Goal: Task Accomplishment & Management: Use online tool/utility

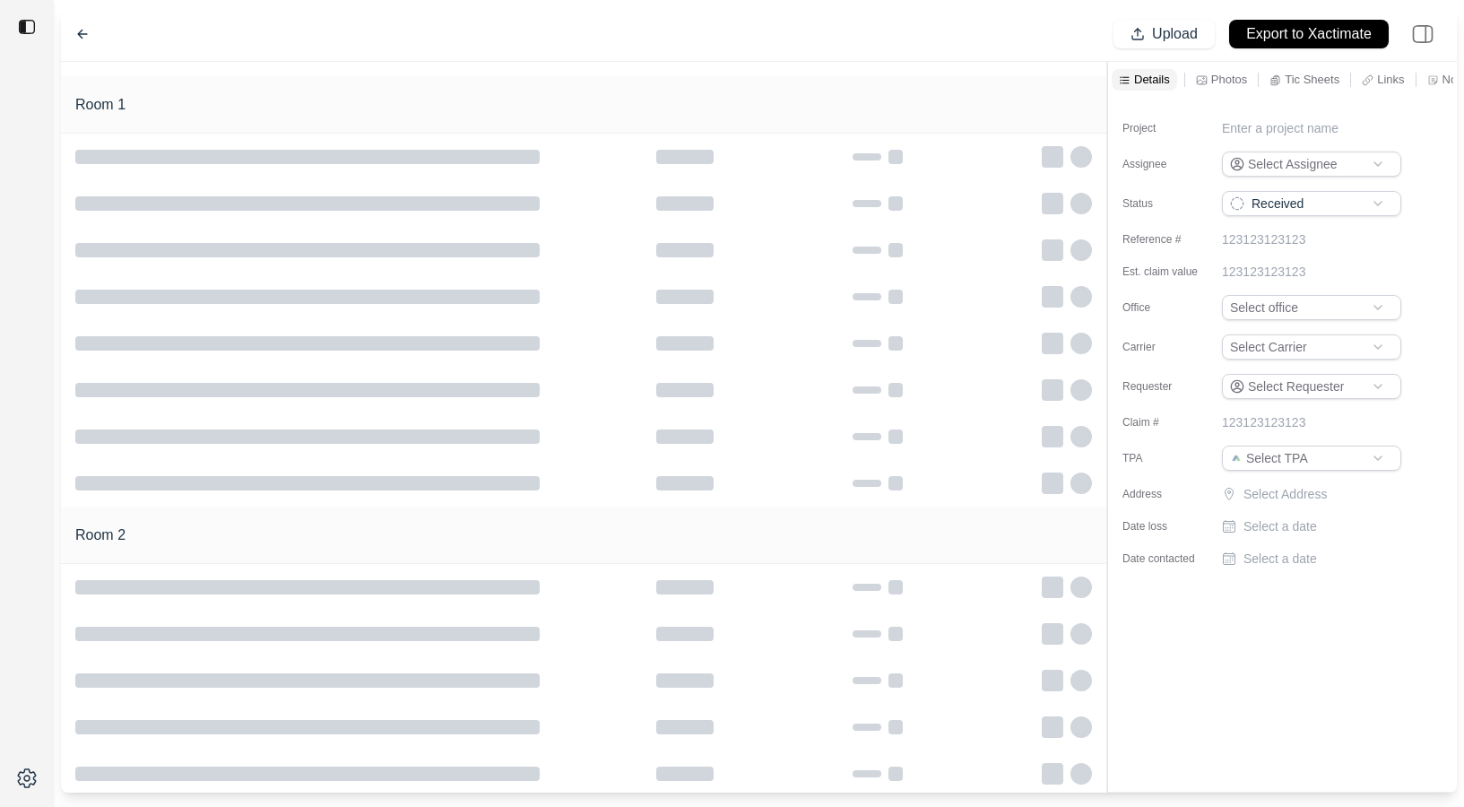
type input "**********"
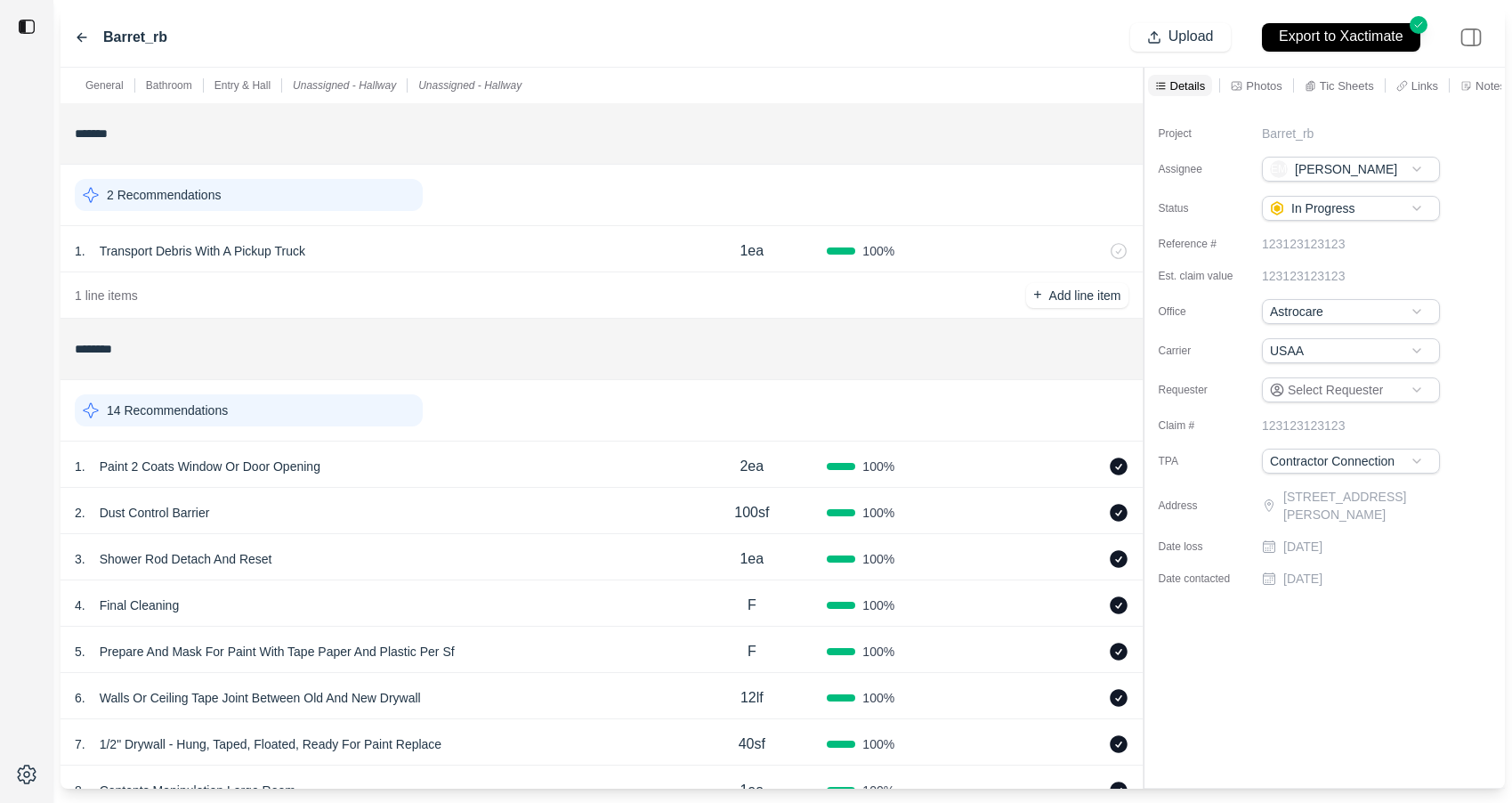
click at [267, 418] on div "14 Recommendations" at bounding box center [248, 410] width 347 height 32
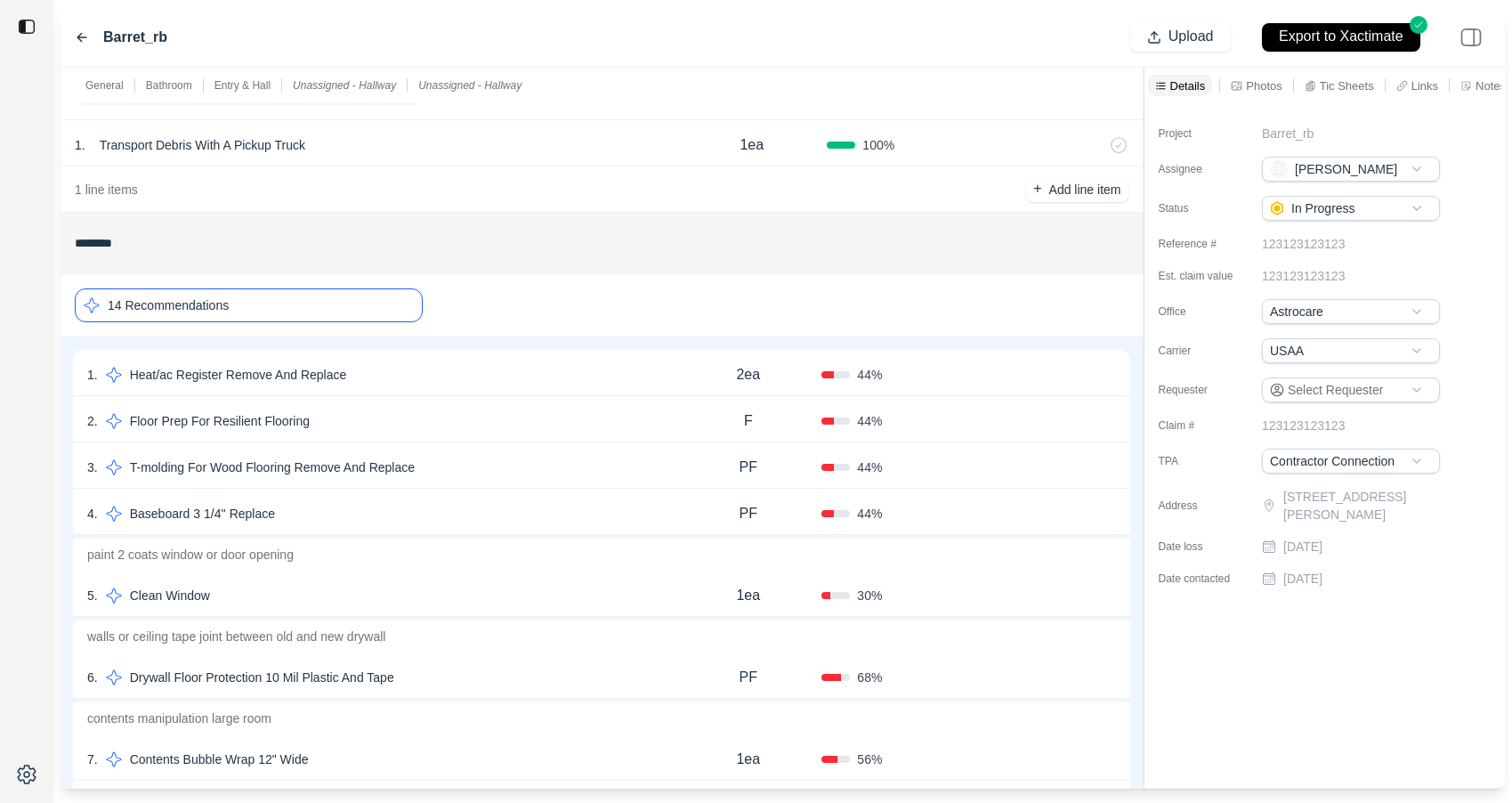
scroll to position [107, 0]
click at [441, 353] on div "1 . Heat/ac Register Remove And Replace 2ea 44 % Confirm" at bounding box center [602, 371] width 1057 height 47
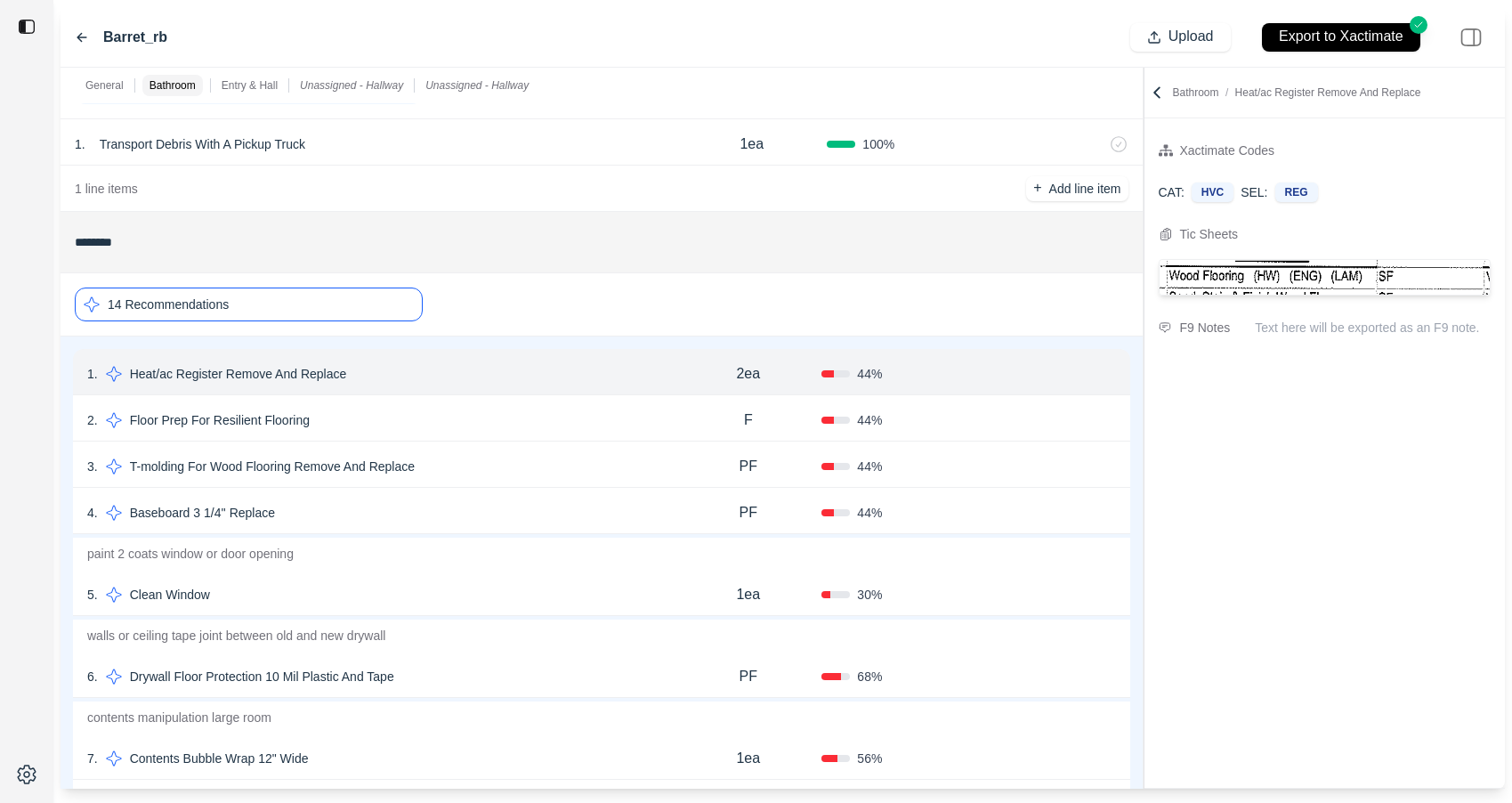
click at [483, 403] on div "2 . Floor Prep For Resilient Flooring F 44 % Confirm" at bounding box center [602, 418] width 1057 height 47
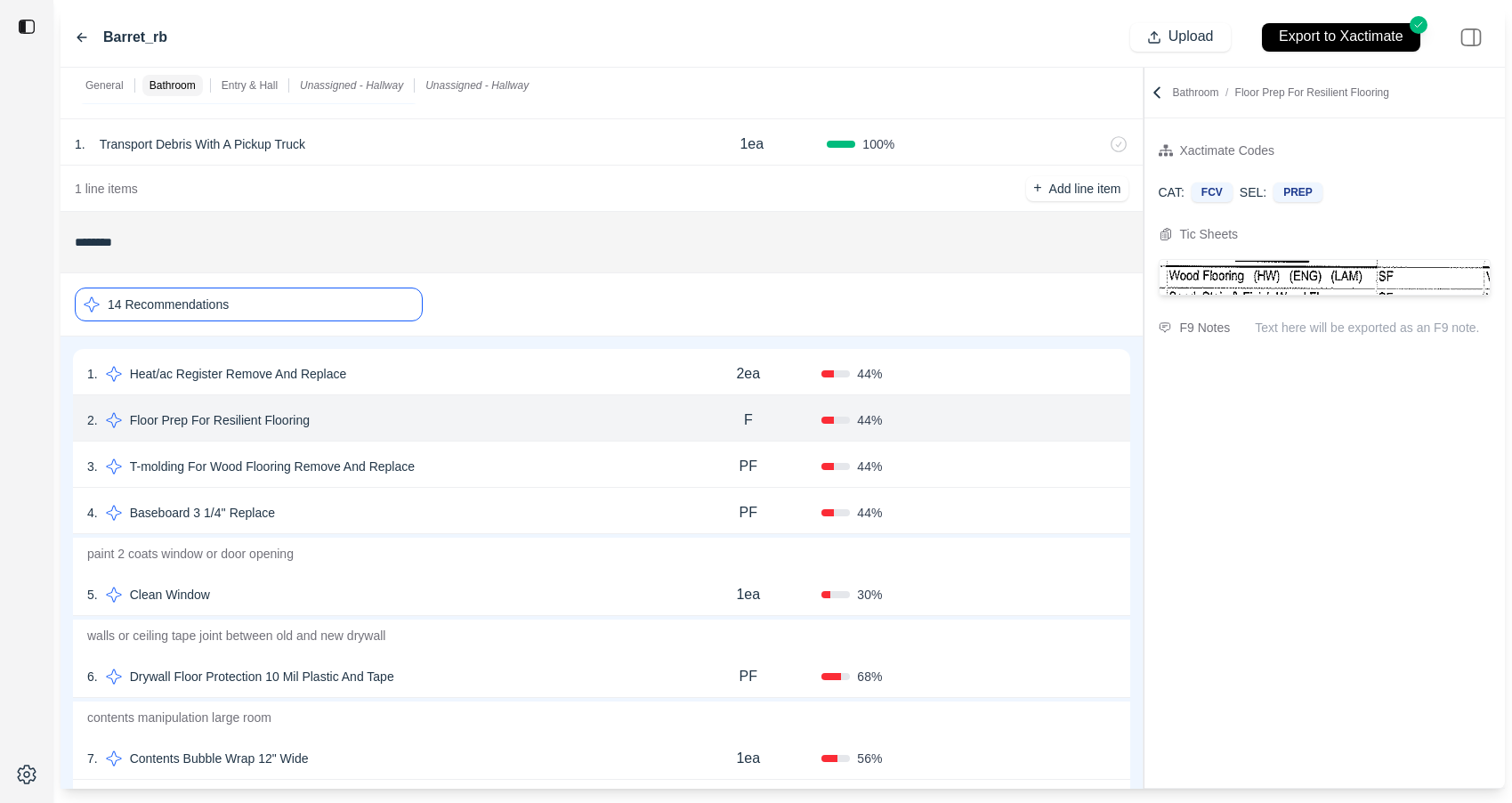
click at [493, 461] on div "3 . T-molding For Wood Flooring Remove And Replace" at bounding box center [381, 466] width 588 height 25
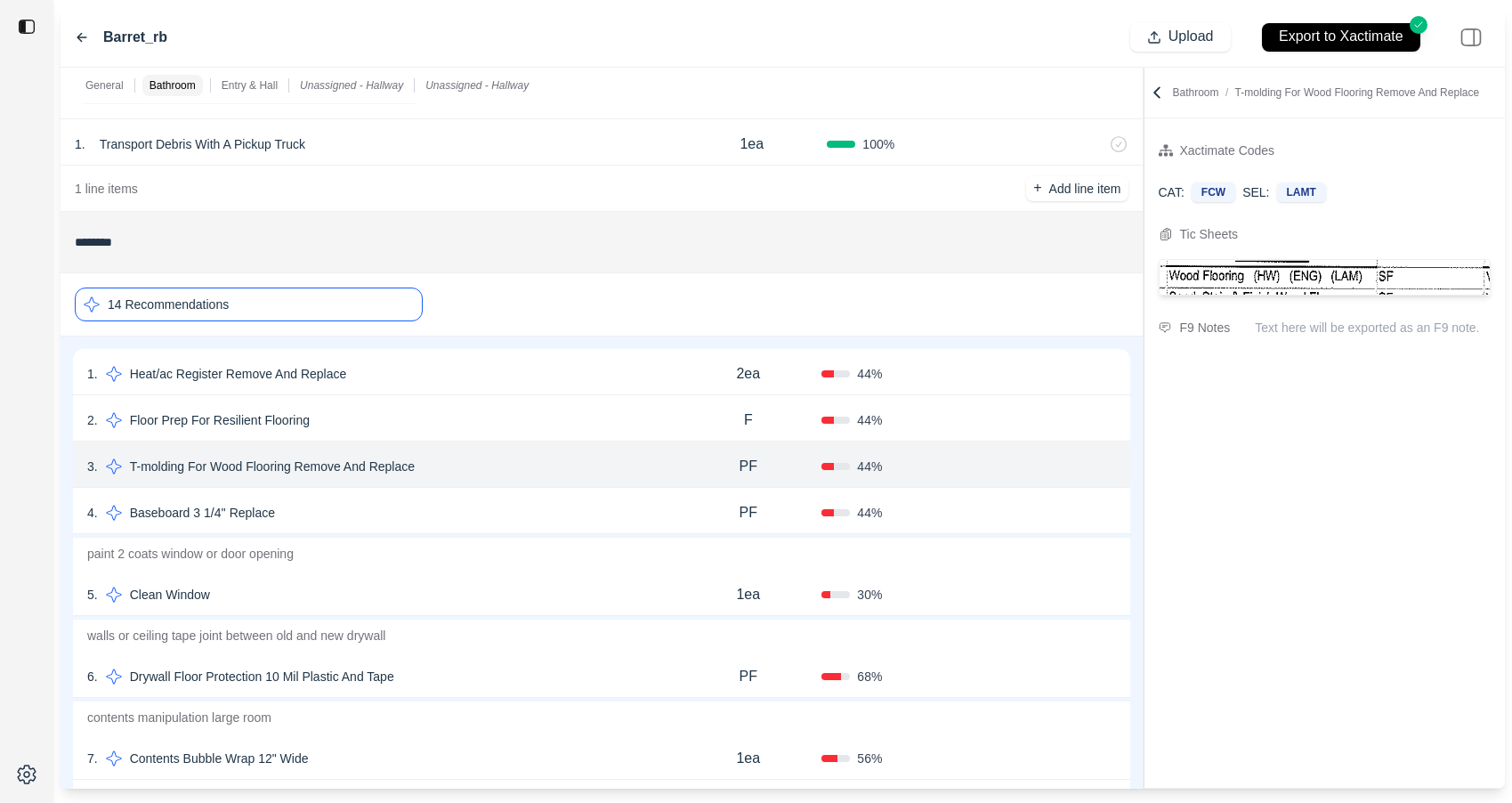
click at [493, 503] on div "4 . Baseboard 3 1/4'' Replace" at bounding box center [381, 512] width 588 height 25
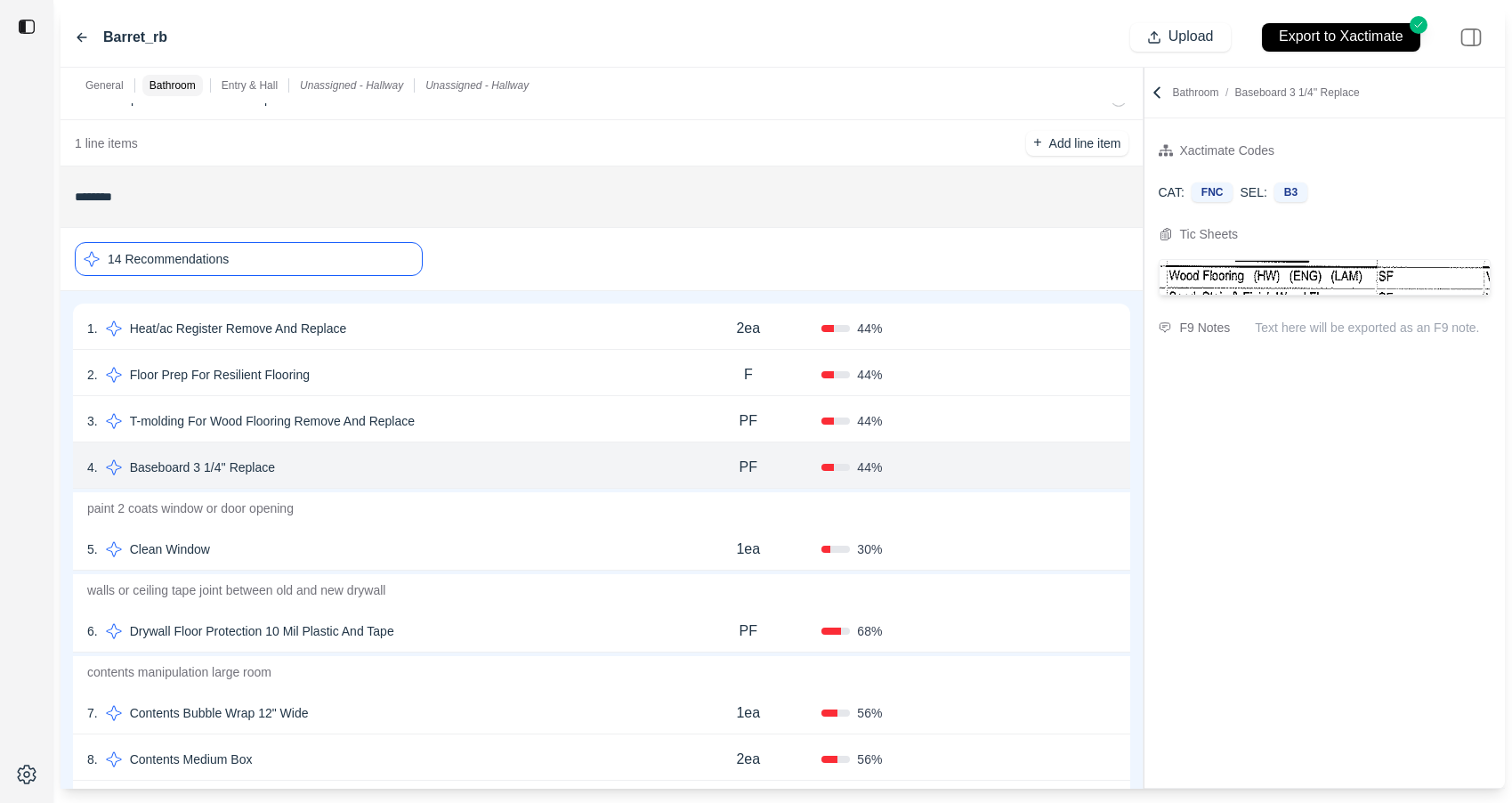
scroll to position [150, 0]
click at [494, 533] on div "5 . Clean Window 1ea 30 % Confirm" at bounding box center [602, 549] width 1057 height 47
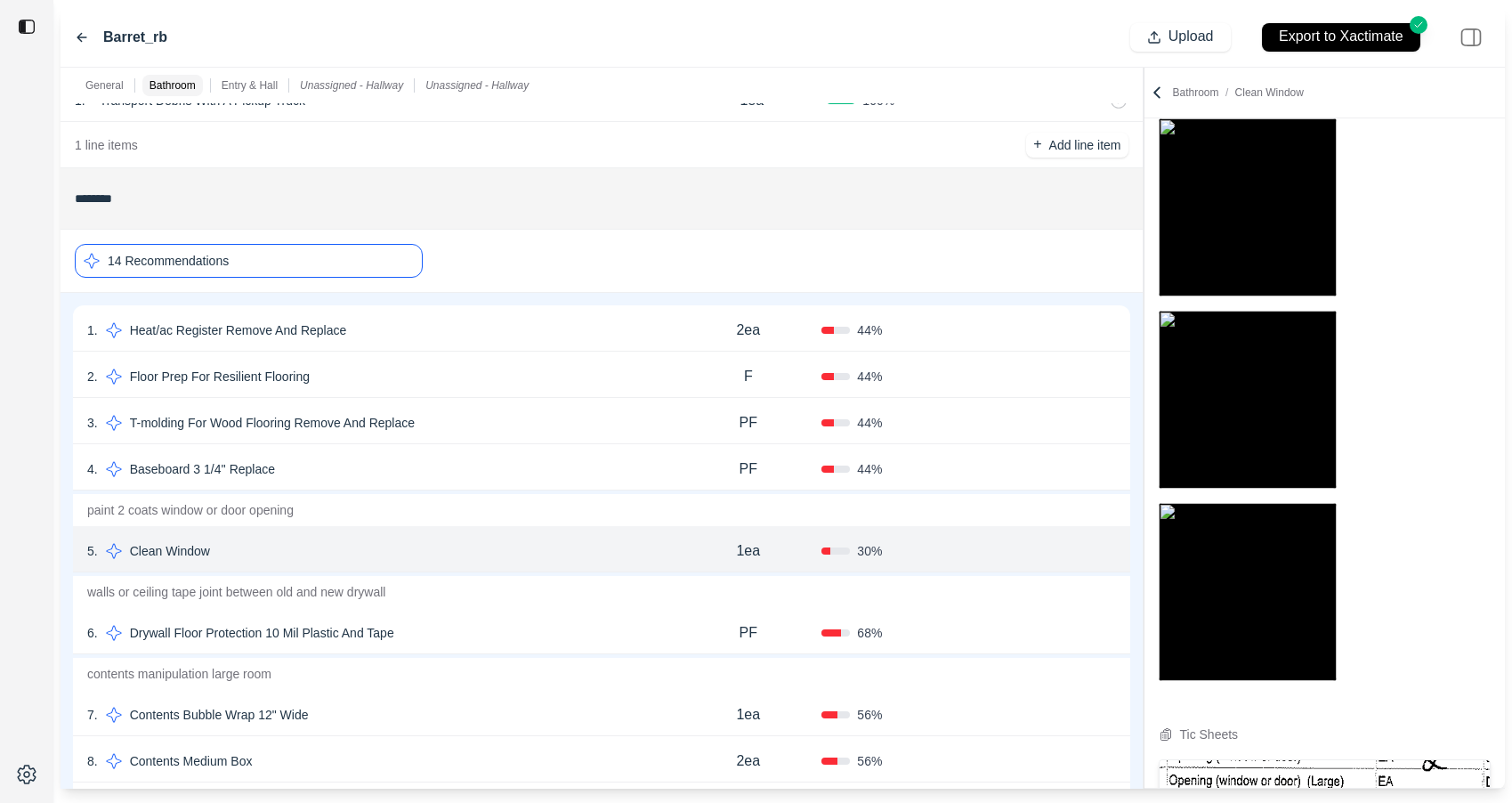
scroll to position [48, 0]
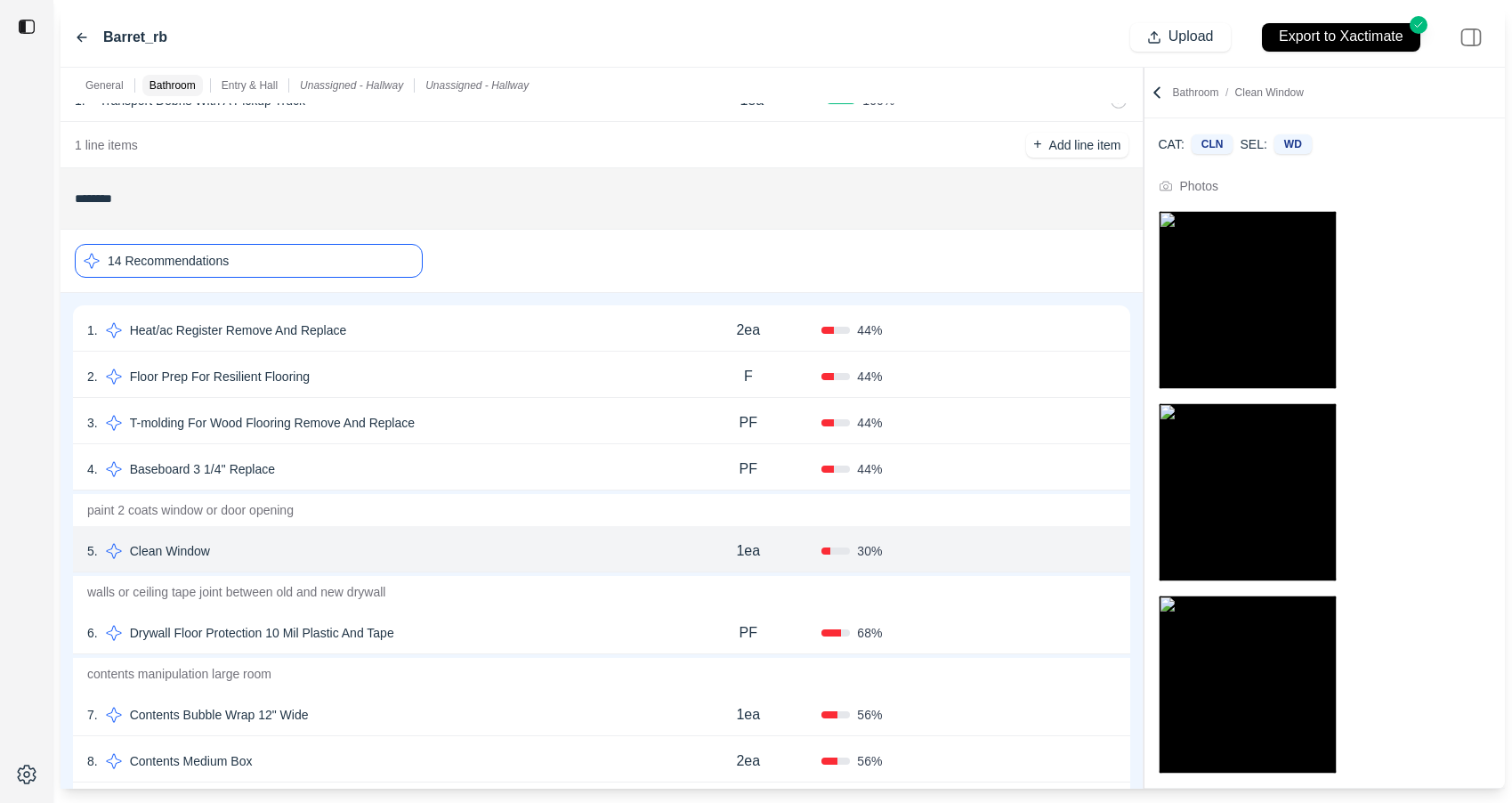
click at [1144, 185] on div at bounding box center [1144, 428] width 1 height 721
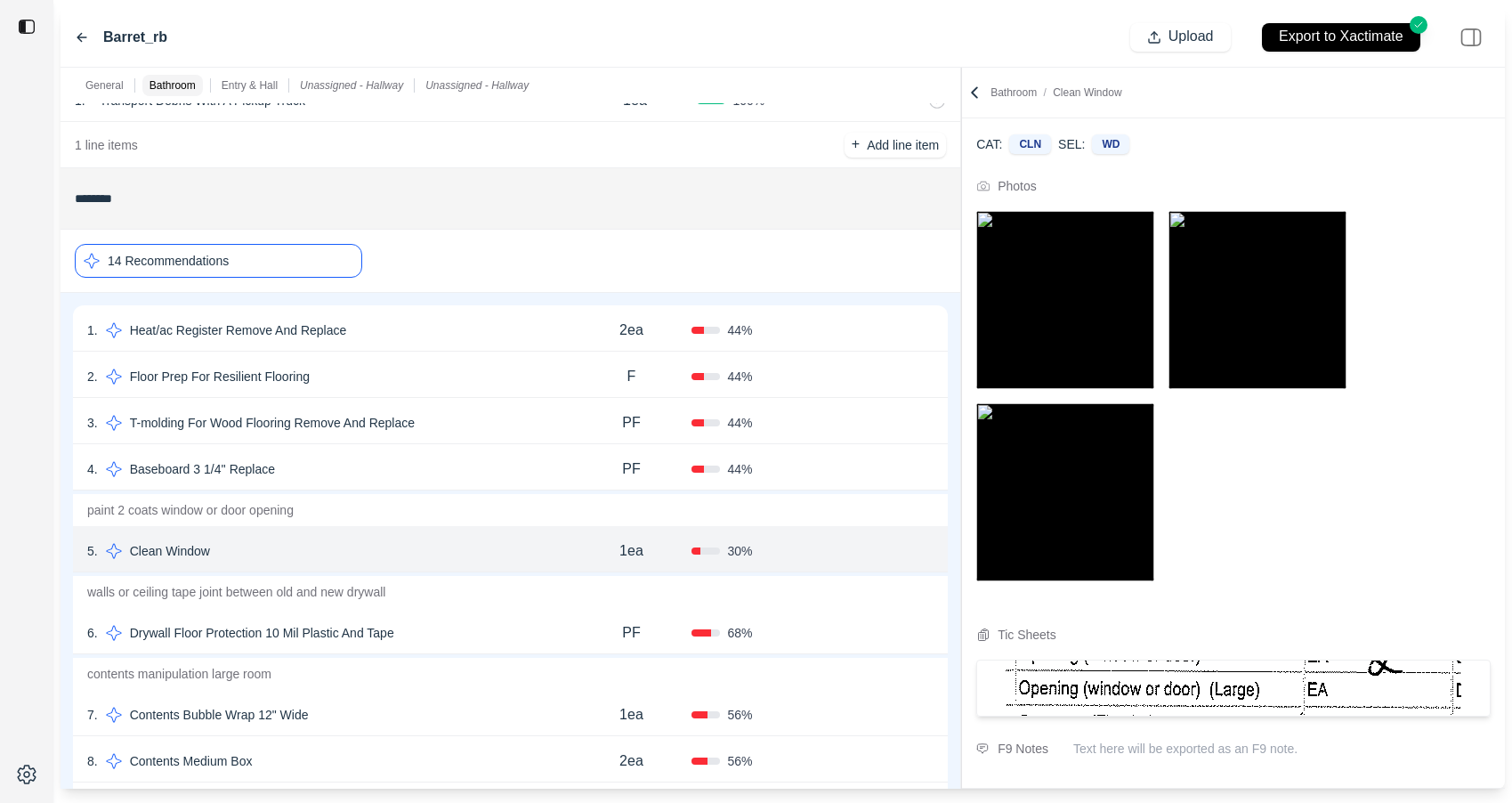
scroll to position [189, 0]
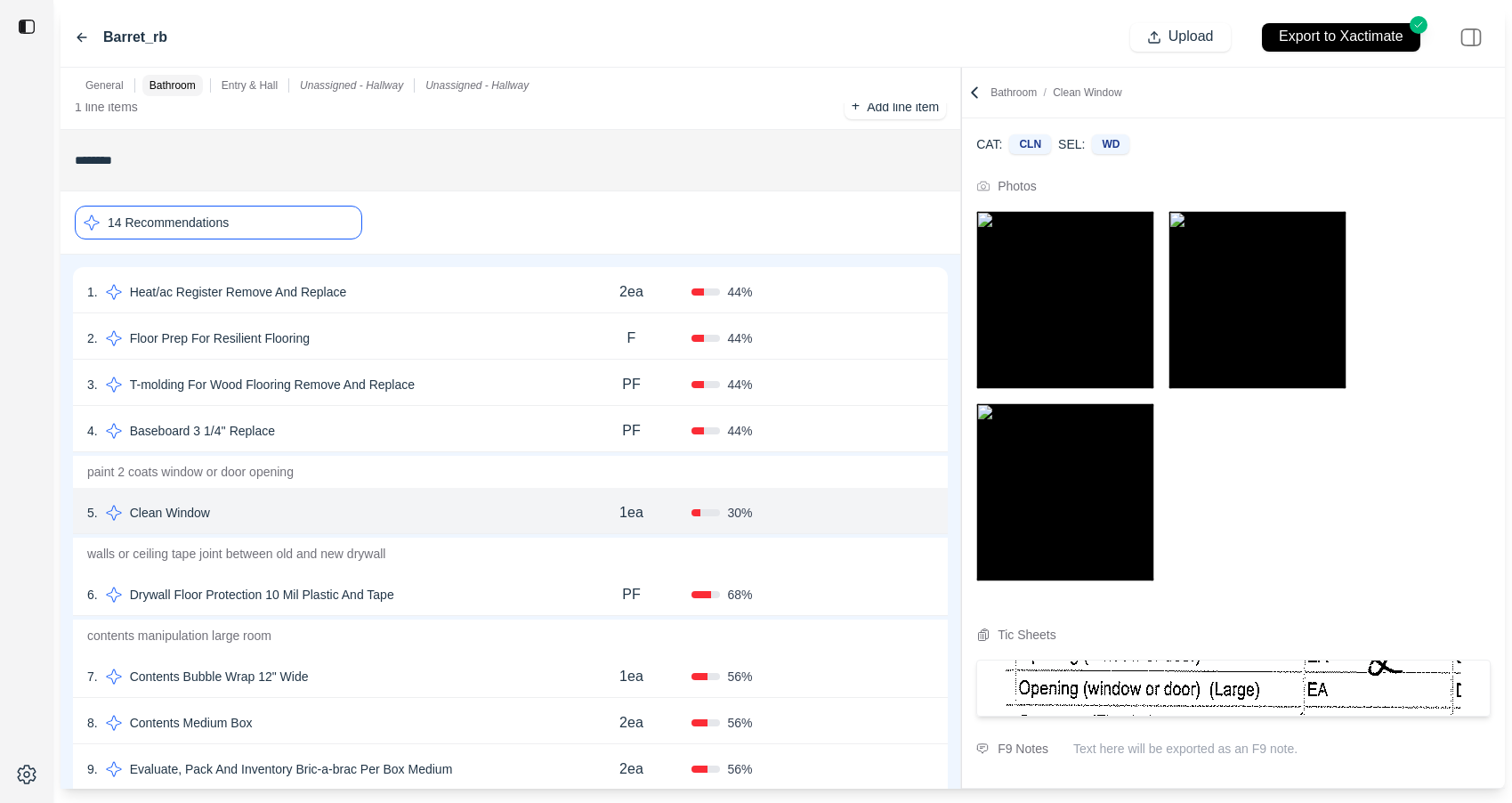
click at [479, 591] on div "6 . Drywall Floor Protection 10 Mil Plastic And Tape" at bounding box center [330, 594] width 484 height 25
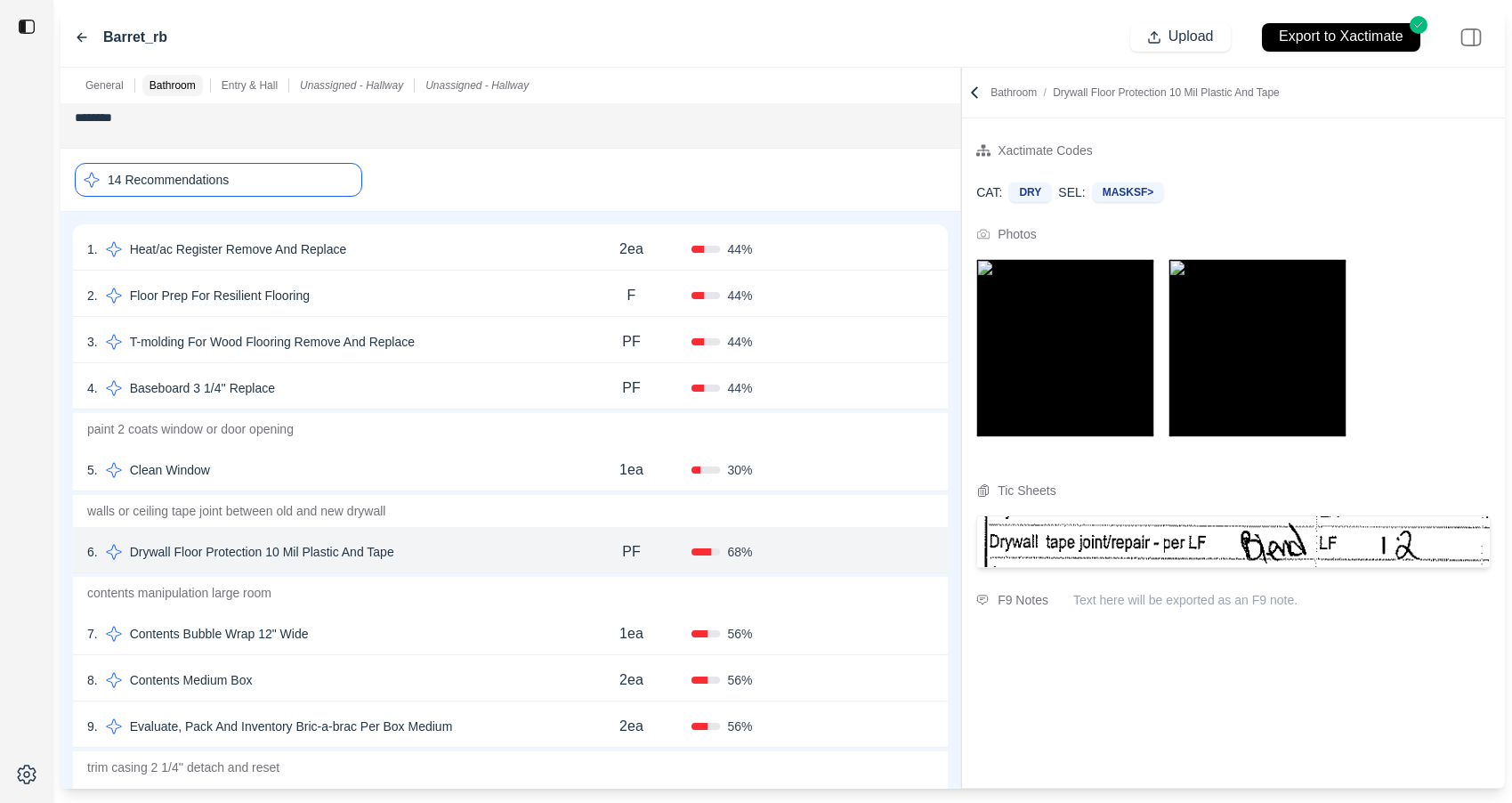
scroll to position [252, 0]
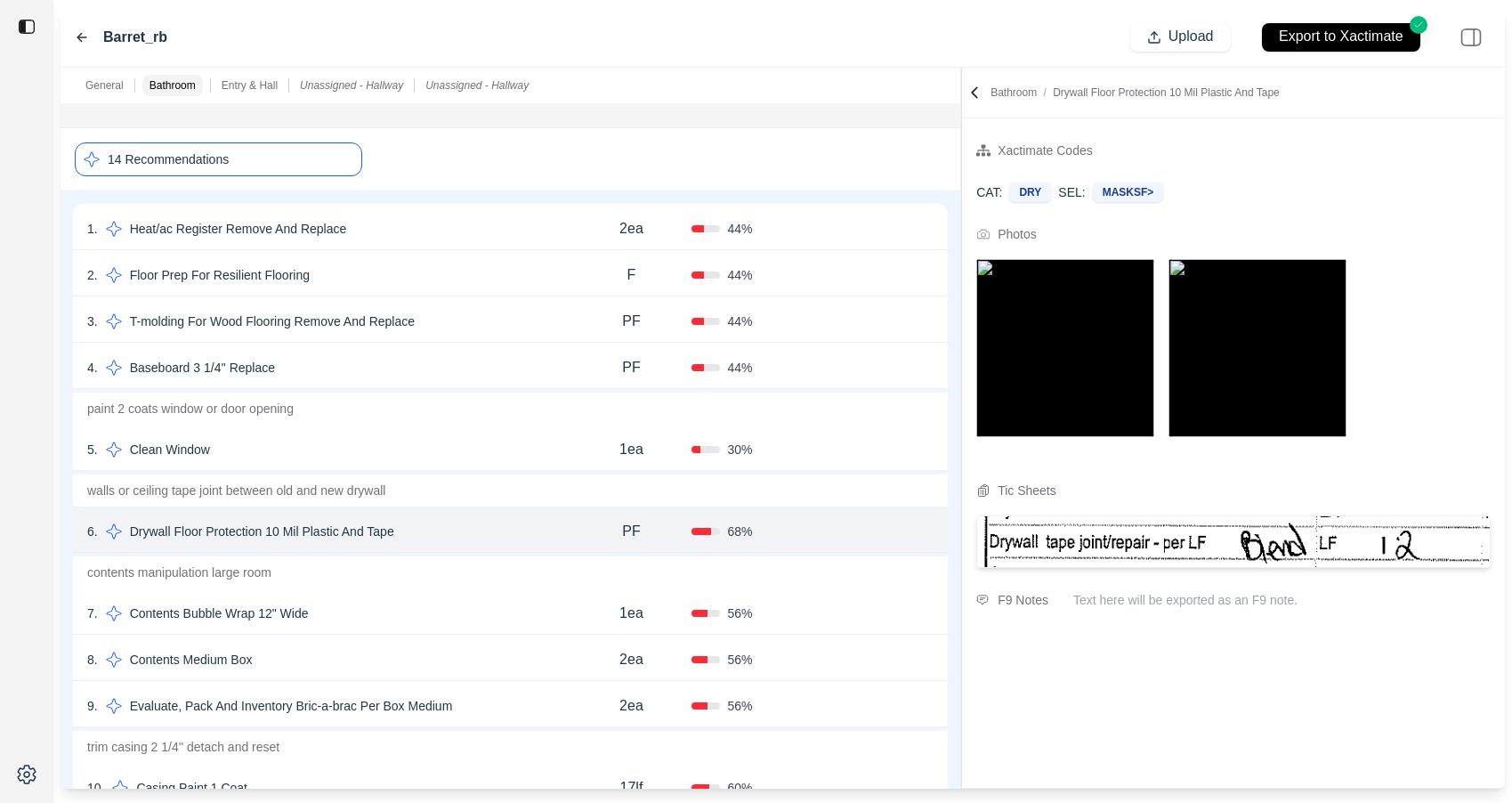
click at [479, 591] on div "7 . Contents Bubble Wrap 12" Wide 1ea 56 % Confirm" at bounding box center [510, 610] width 875 height 47
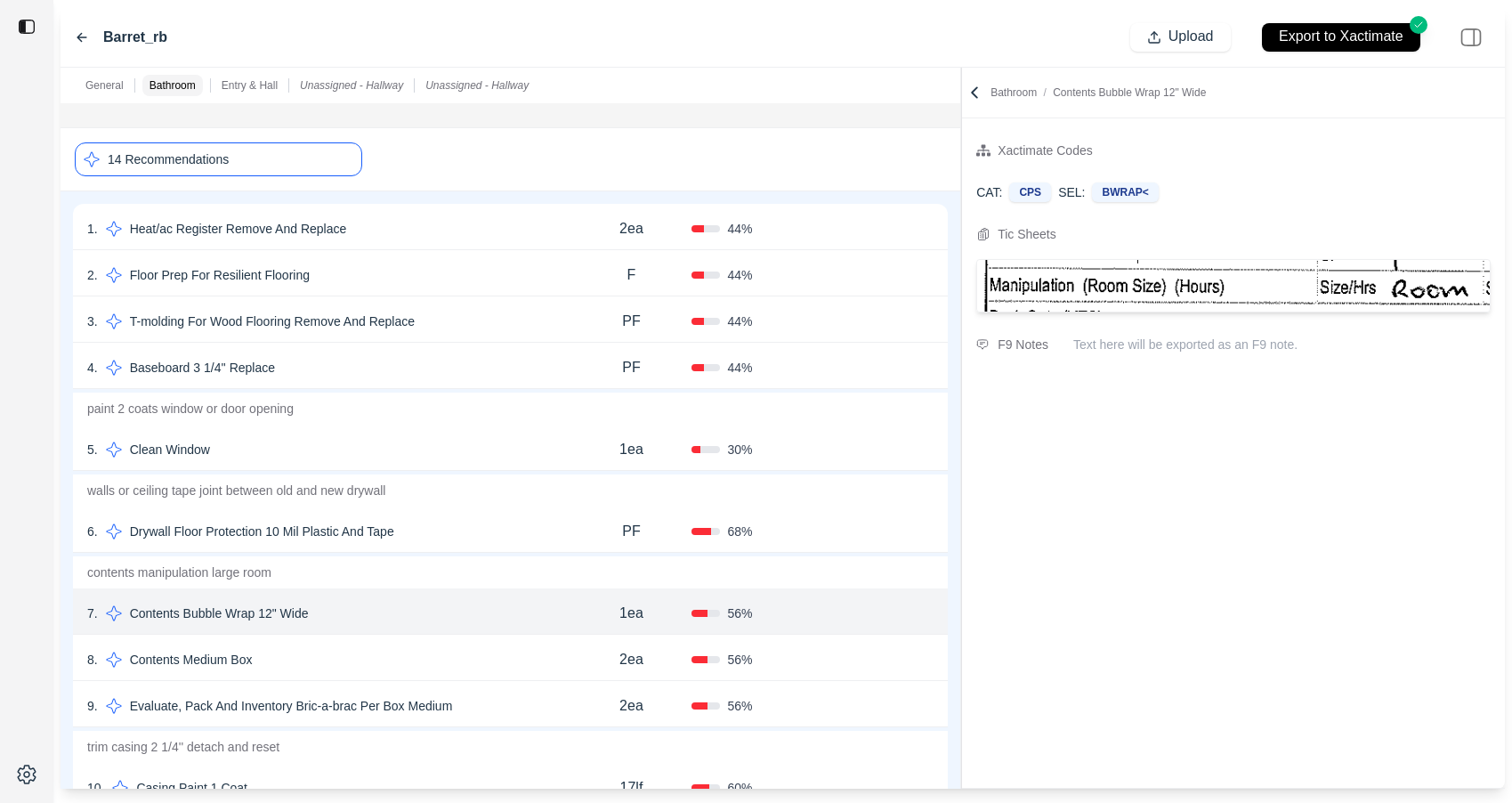
click at [477, 659] on div "8 . Contents Medium Box" at bounding box center [330, 659] width 484 height 25
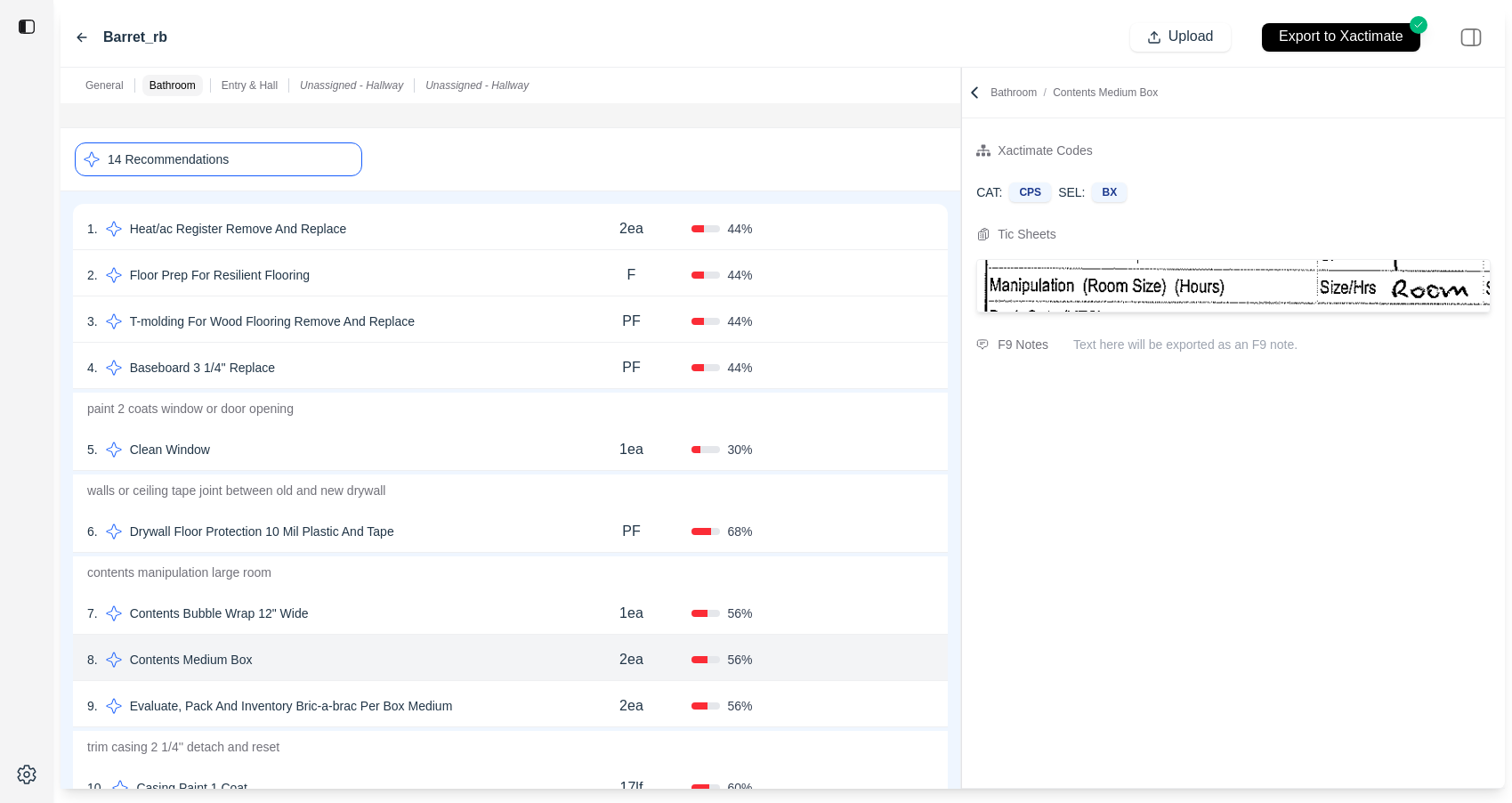
click at [496, 688] on div "9 . Evaluate, Pack And Inventory Bric-a-brac Per Box Medium 2ea 56 % Confirm" at bounding box center [510, 704] width 875 height 47
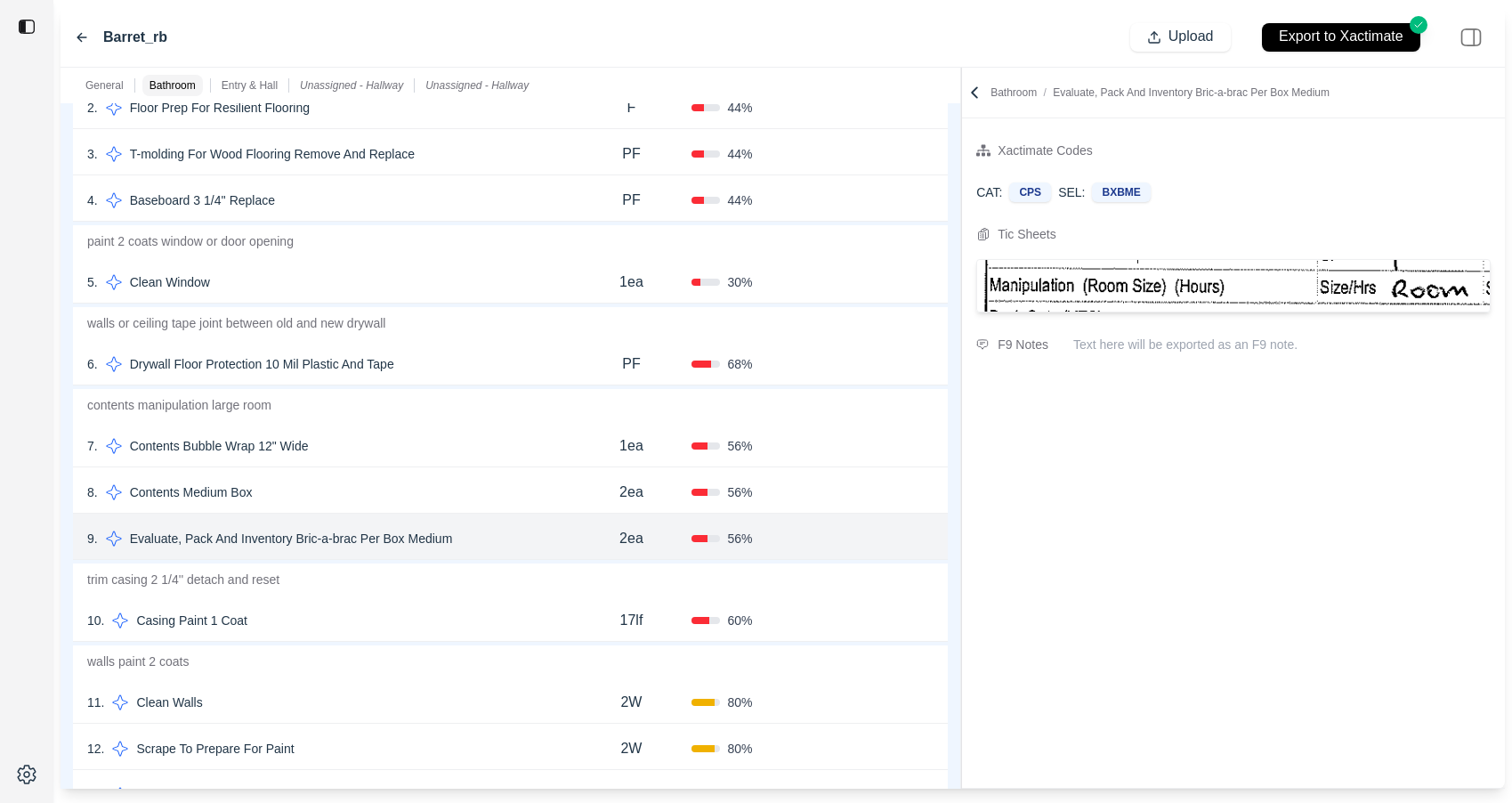
scroll to position [417, 0]
click at [495, 683] on div "11 . Clean Walls 2W 80 % Confirm" at bounding box center [510, 702] width 875 height 47
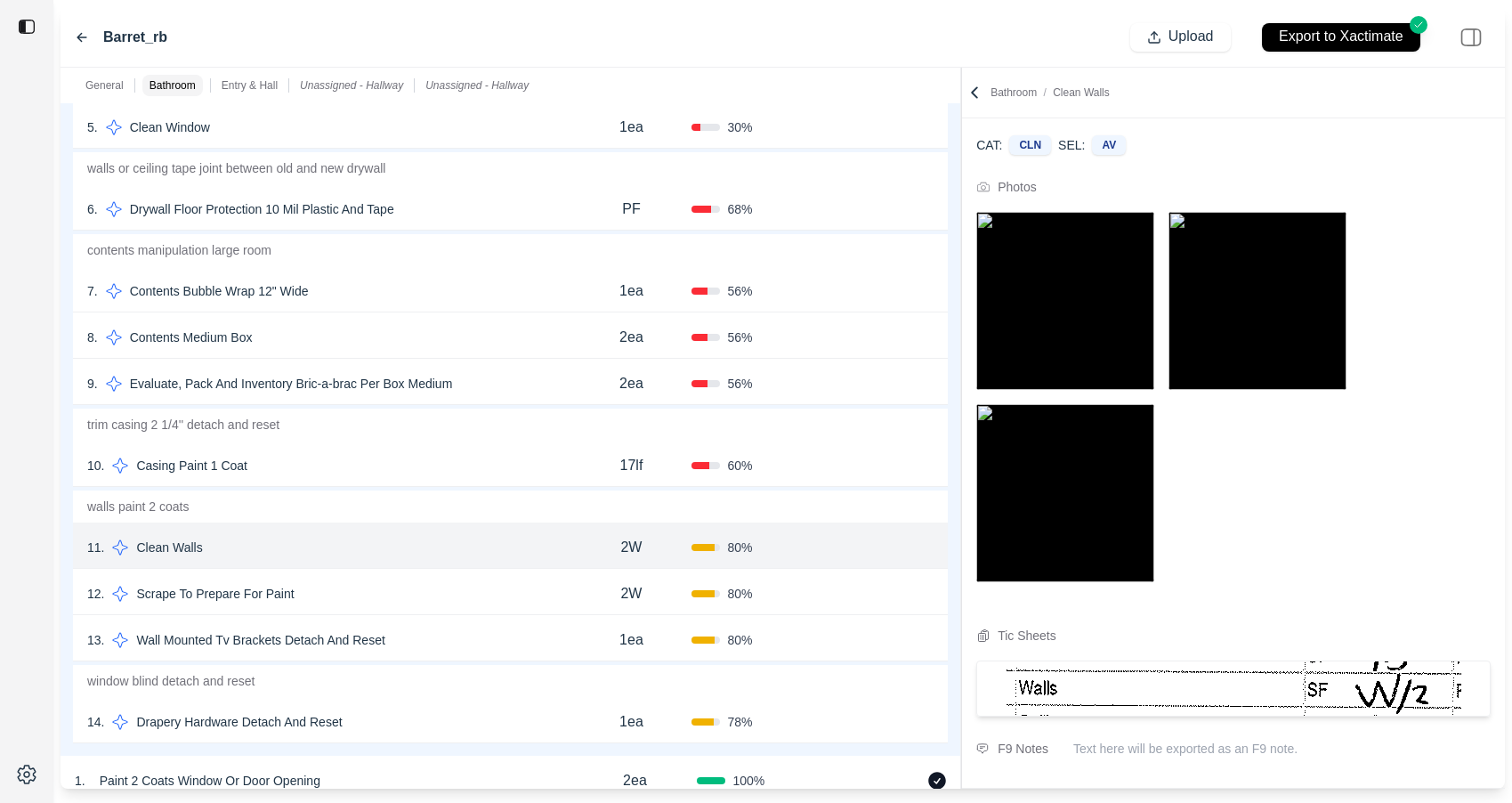
scroll to position [572, 0]
click at [480, 638] on div "13 . Wall Mounted Tv Brackets Detach And Reset" at bounding box center [330, 641] width 484 height 25
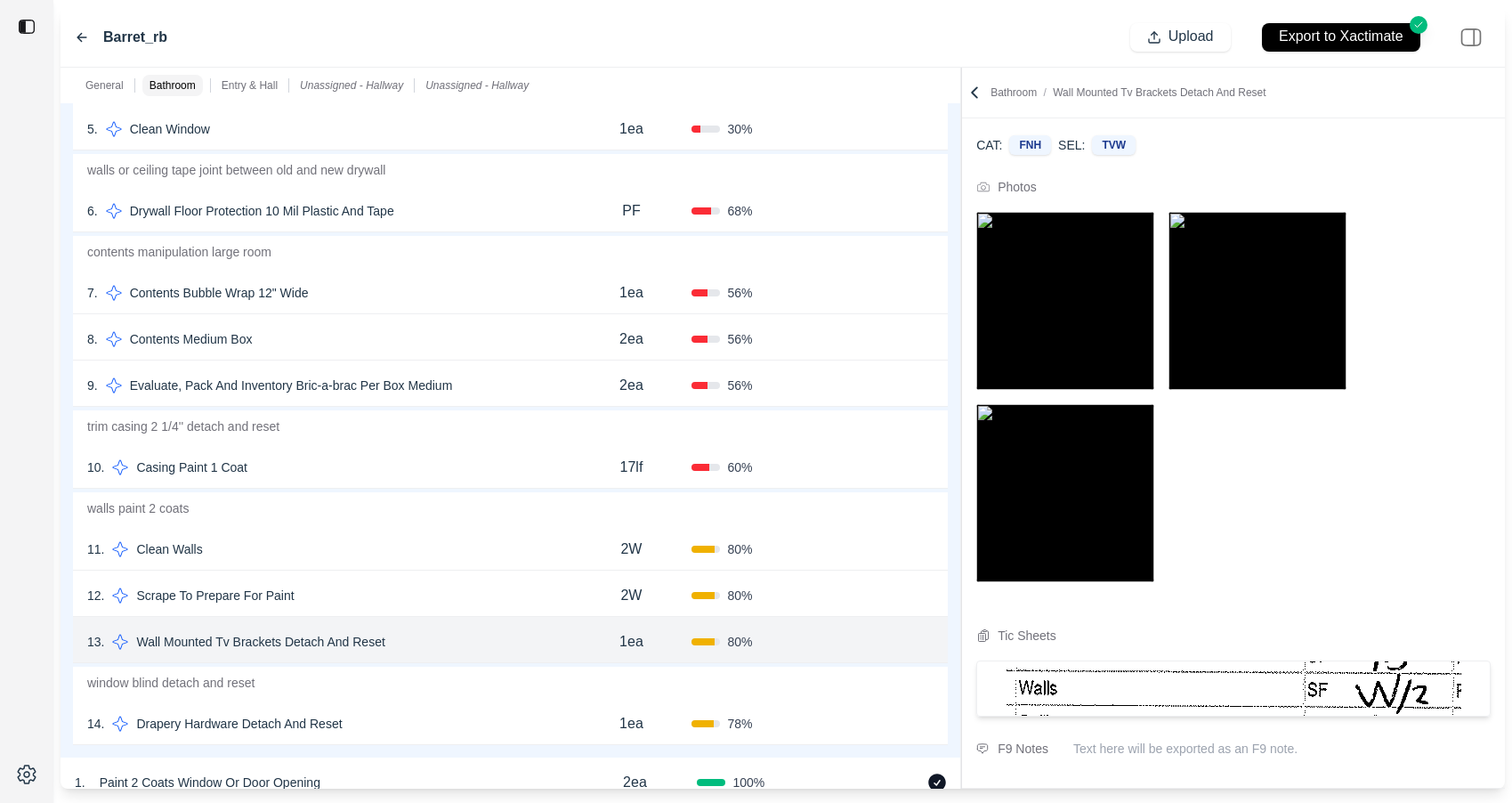
click at [480, 597] on div "12 . Scrape To Prepare For Paint" at bounding box center [330, 595] width 484 height 25
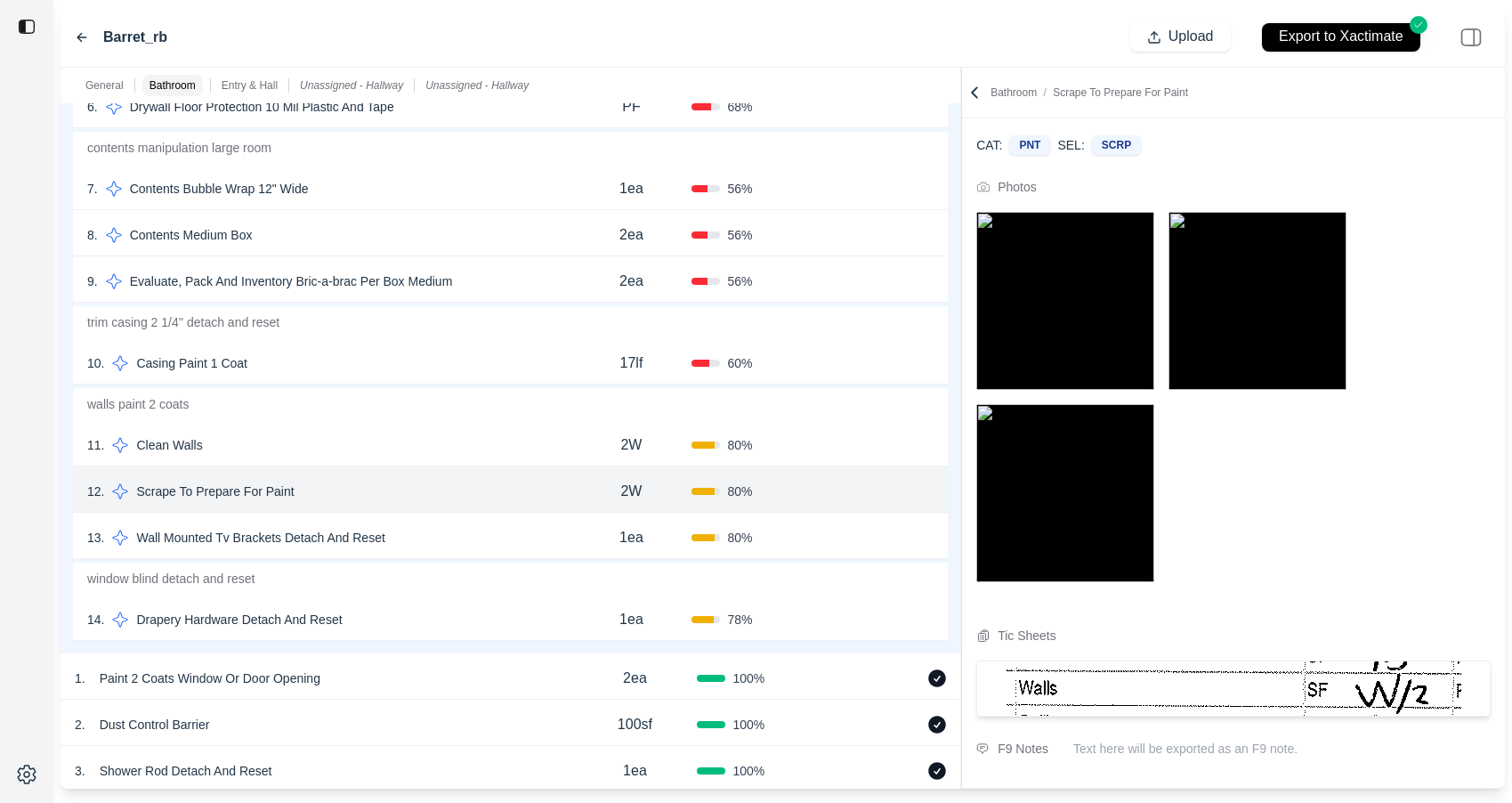
scroll to position [684, 0]
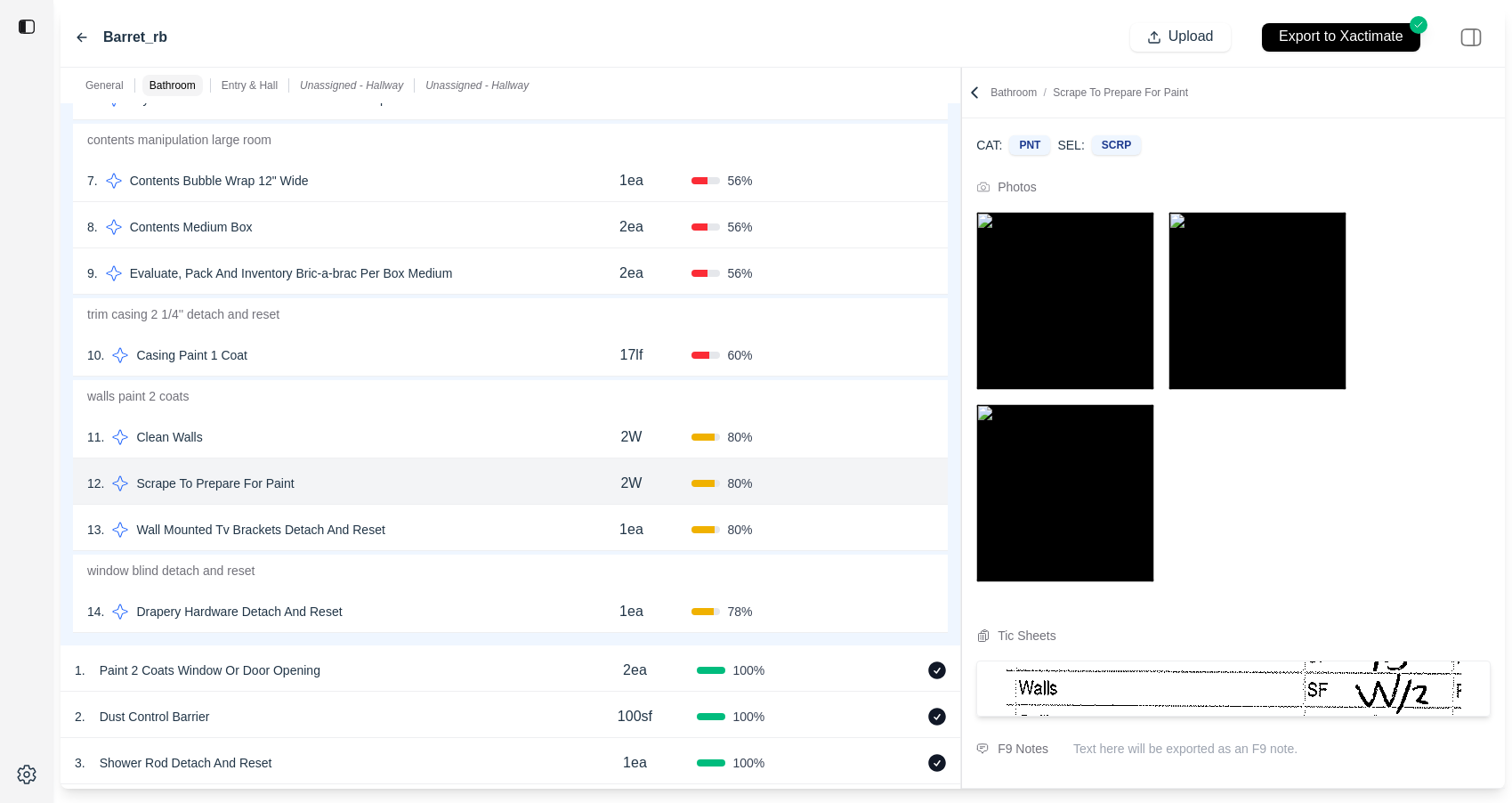
click at [480, 597] on div "14 . Drapery Hardware Detach And Reset 1ea 78 % Confirm" at bounding box center [510, 609] width 875 height 47
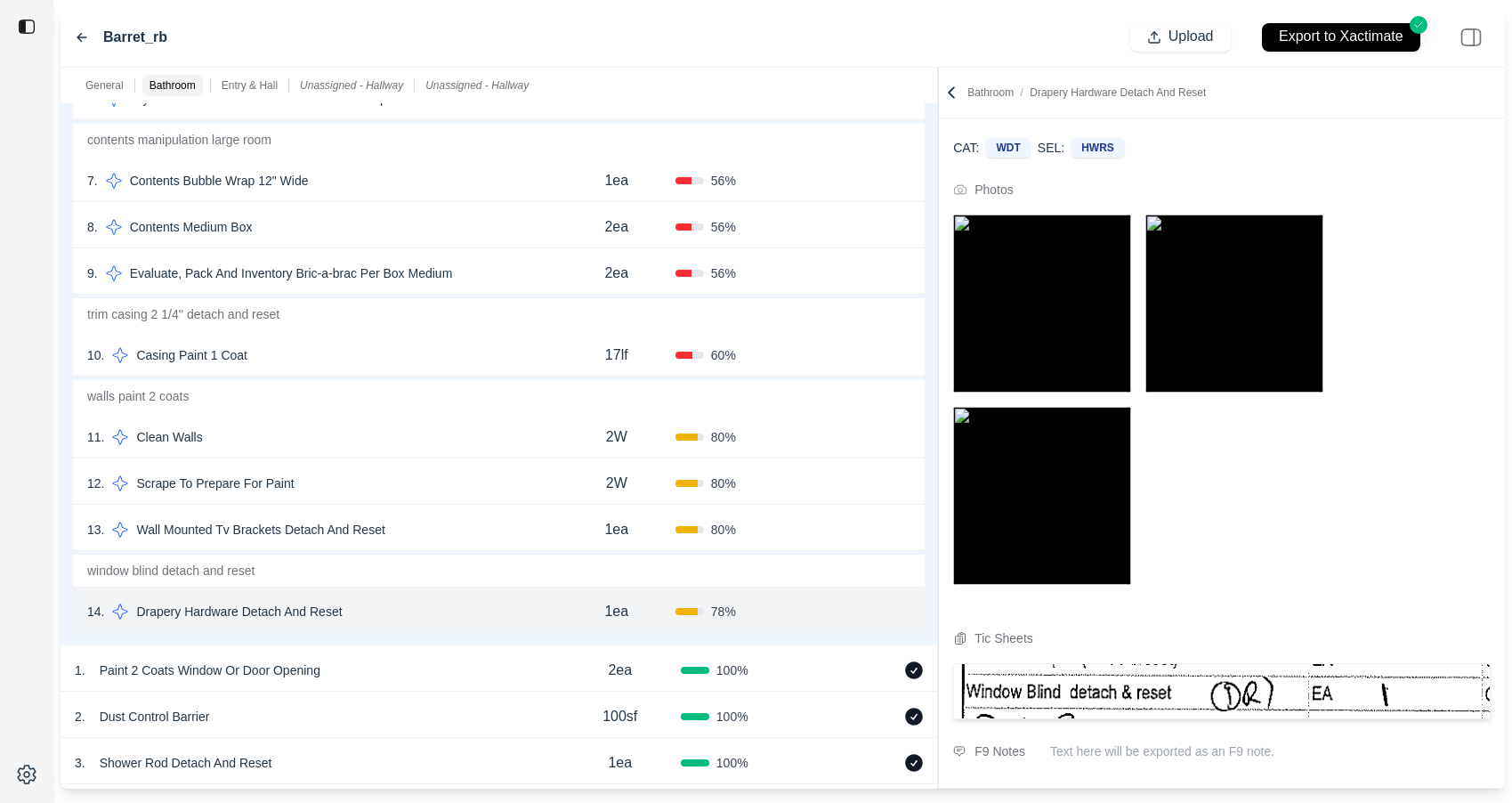
scroll to position [0, 0]
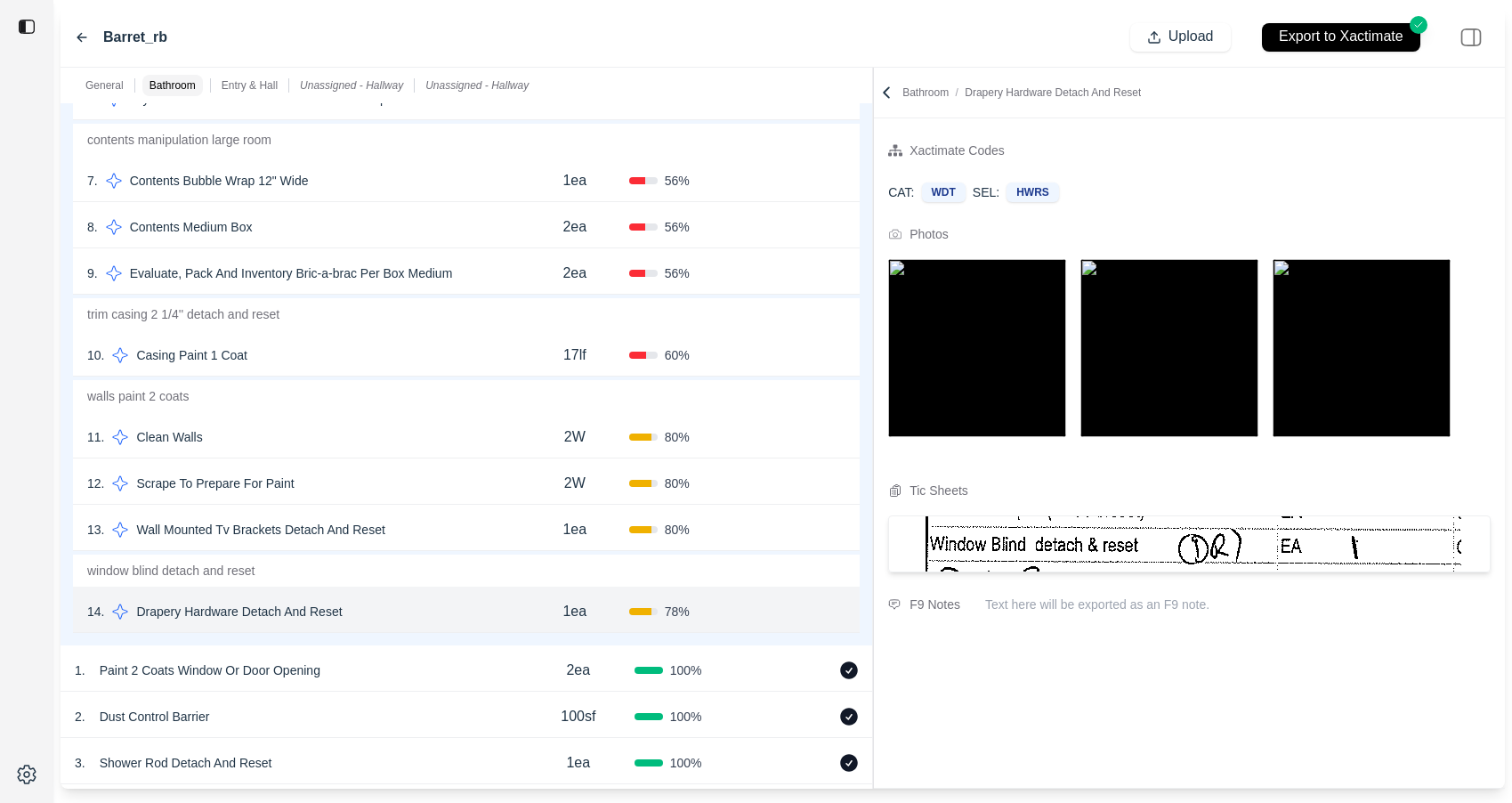
click at [875, 153] on div "General Bathroom Entry & Hall Unassigned - Hallway Unassigned - Hallway *******…" at bounding box center [782, 428] width 1444 height 721
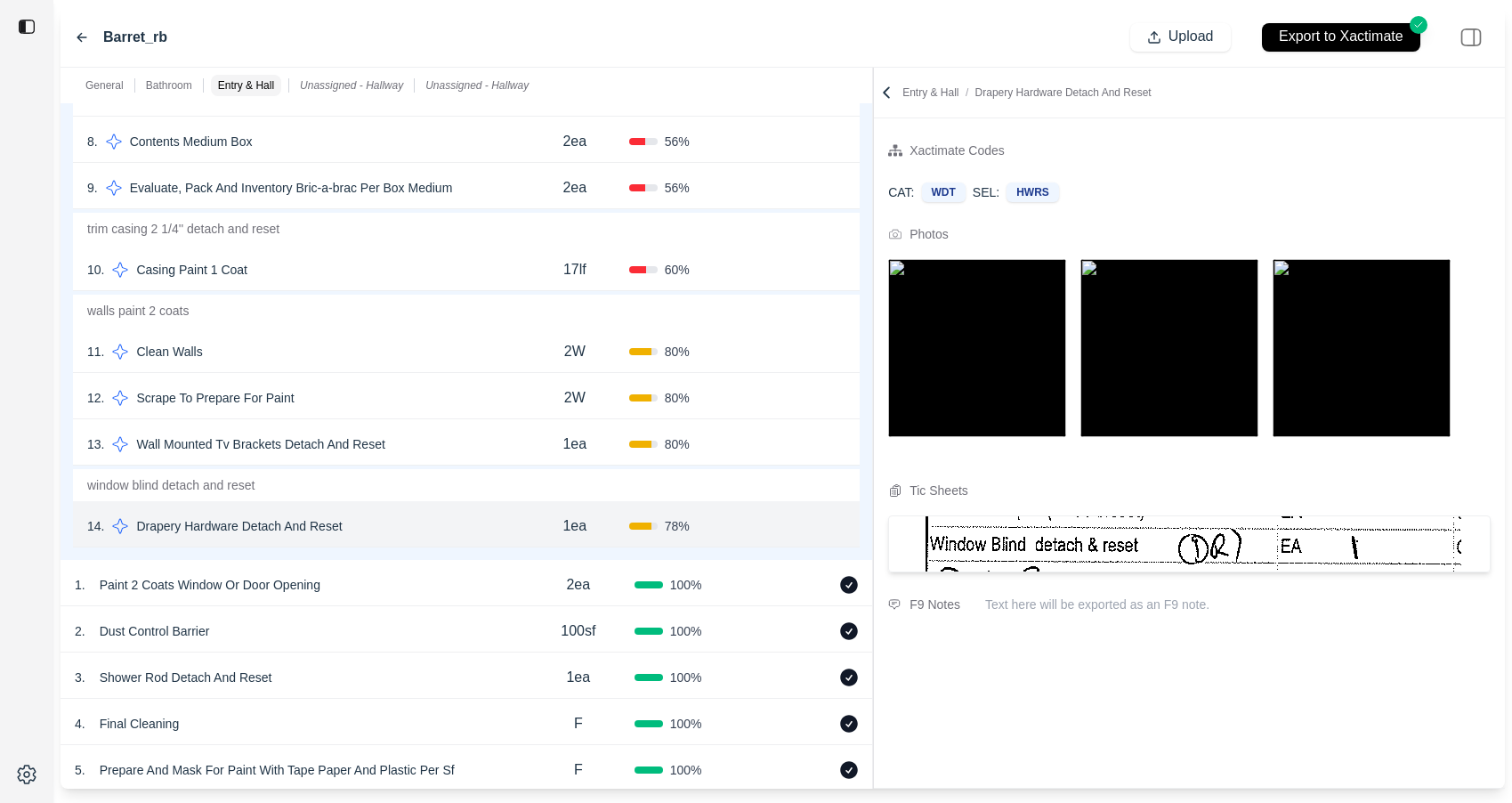
scroll to position [706, 0]
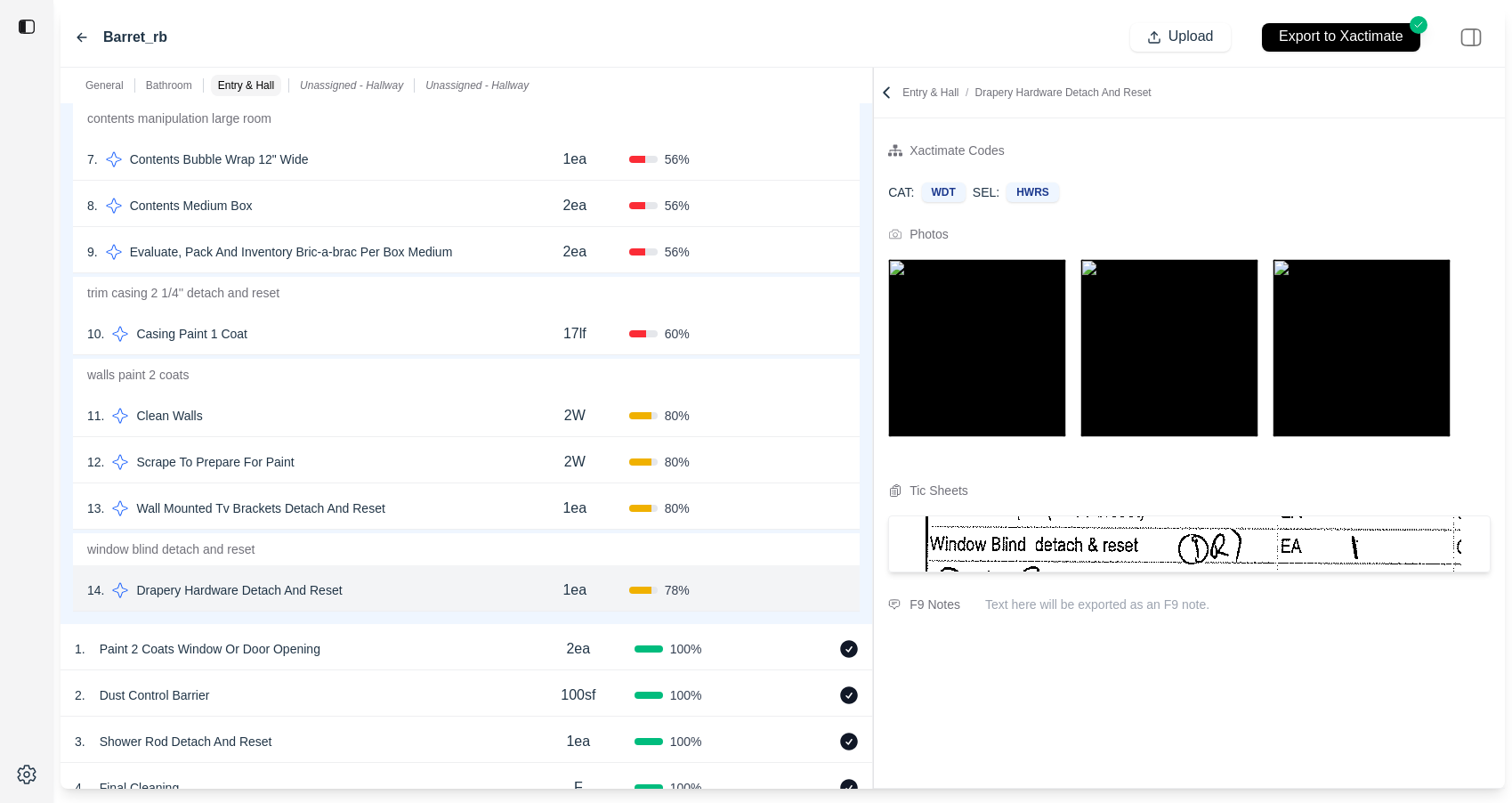
click at [435, 511] on div "13 . Wall Mounted Tv Brackets Detach And Reset" at bounding box center [304, 507] width 434 height 25
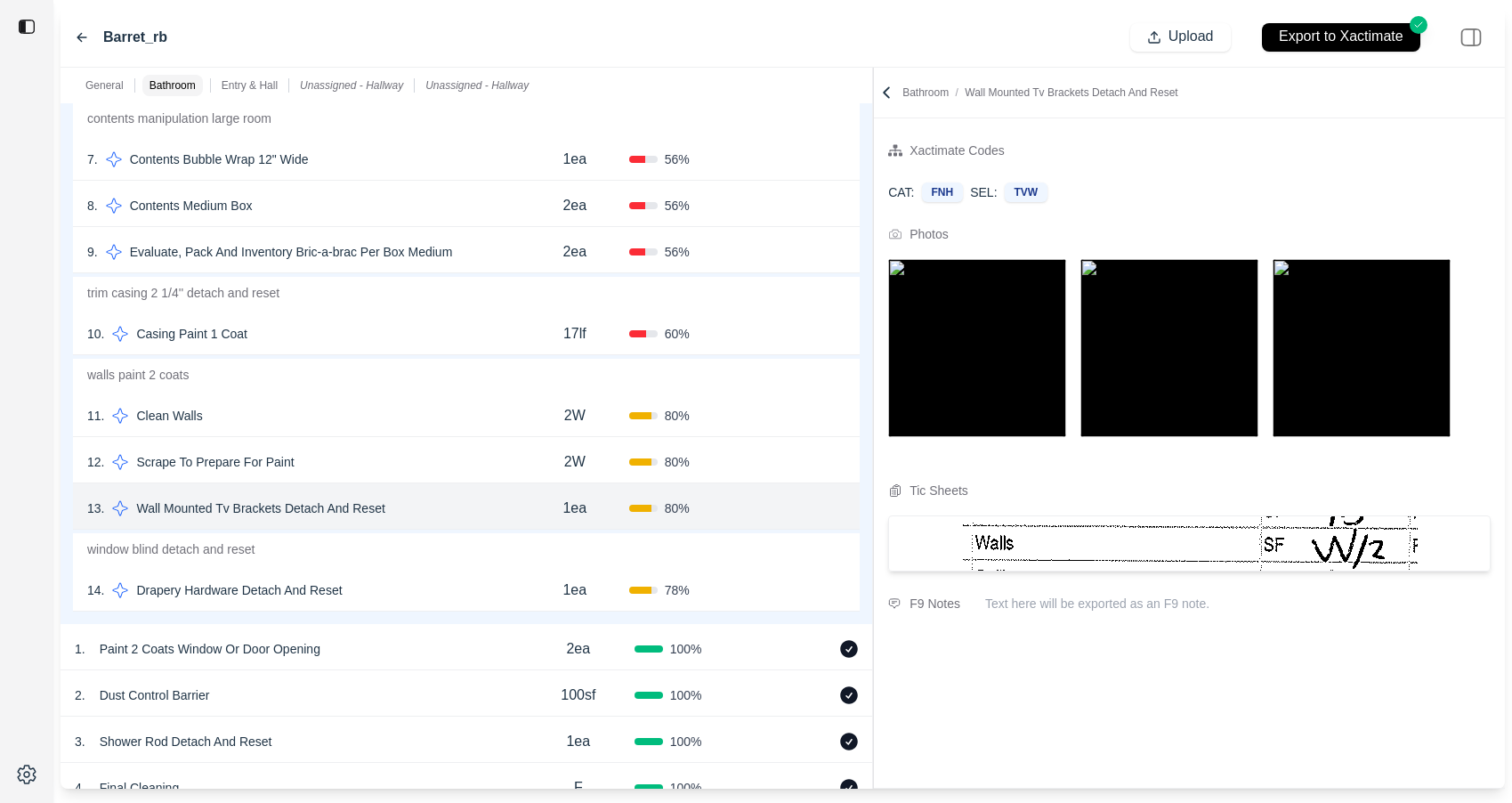
click at [435, 464] on div "12 . Scrape To Prepare For Paint" at bounding box center [304, 462] width 434 height 25
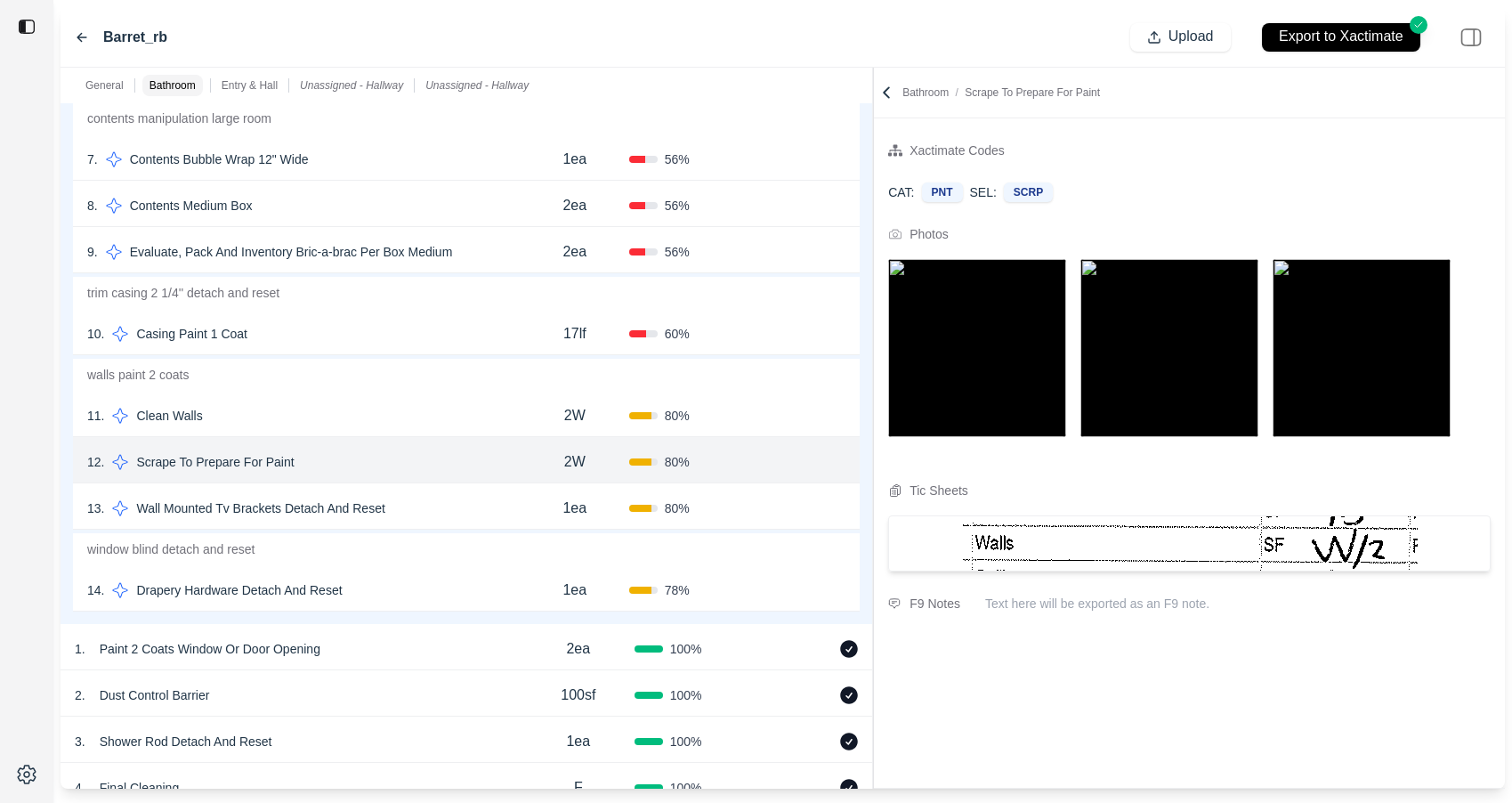
click at [435, 406] on div "11 . Clean Walls" at bounding box center [304, 415] width 434 height 25
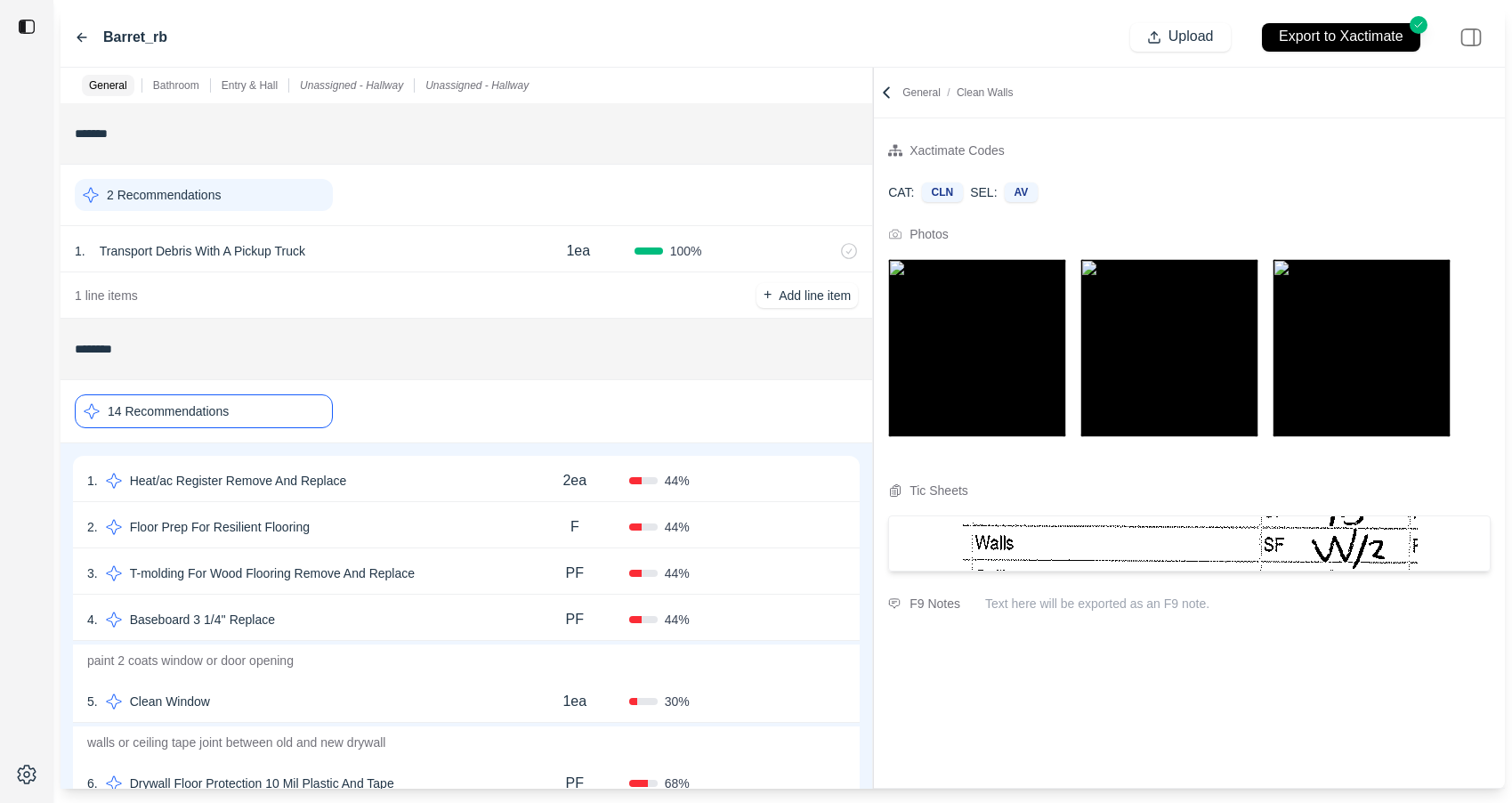
scroll to position [37, 0]
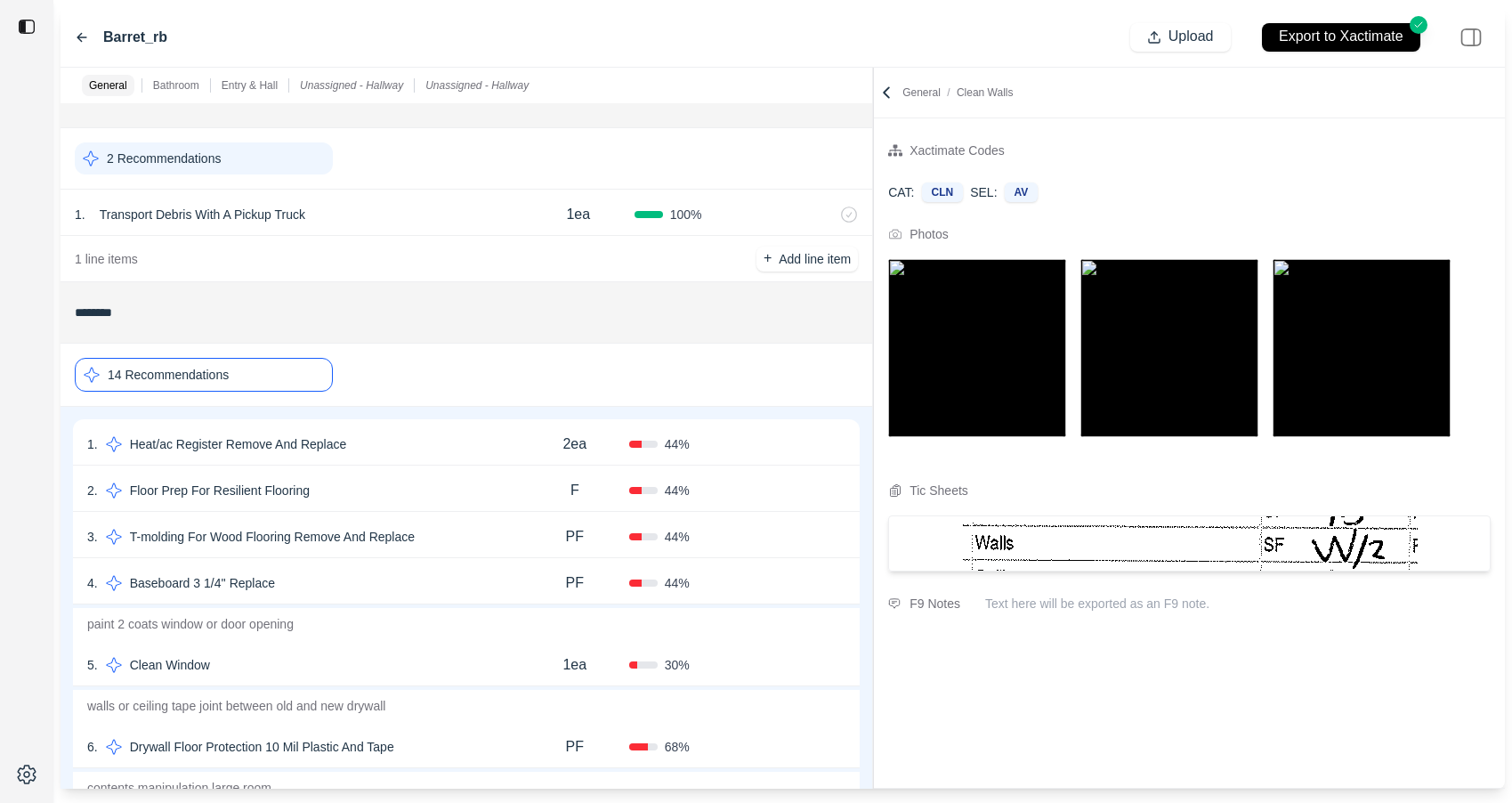
click at [430, 460] on div "1 . Heat/ac Register Remove And Replace 2ea 44 % Confirm" at bounding box center [467, 442] width 786 height 47
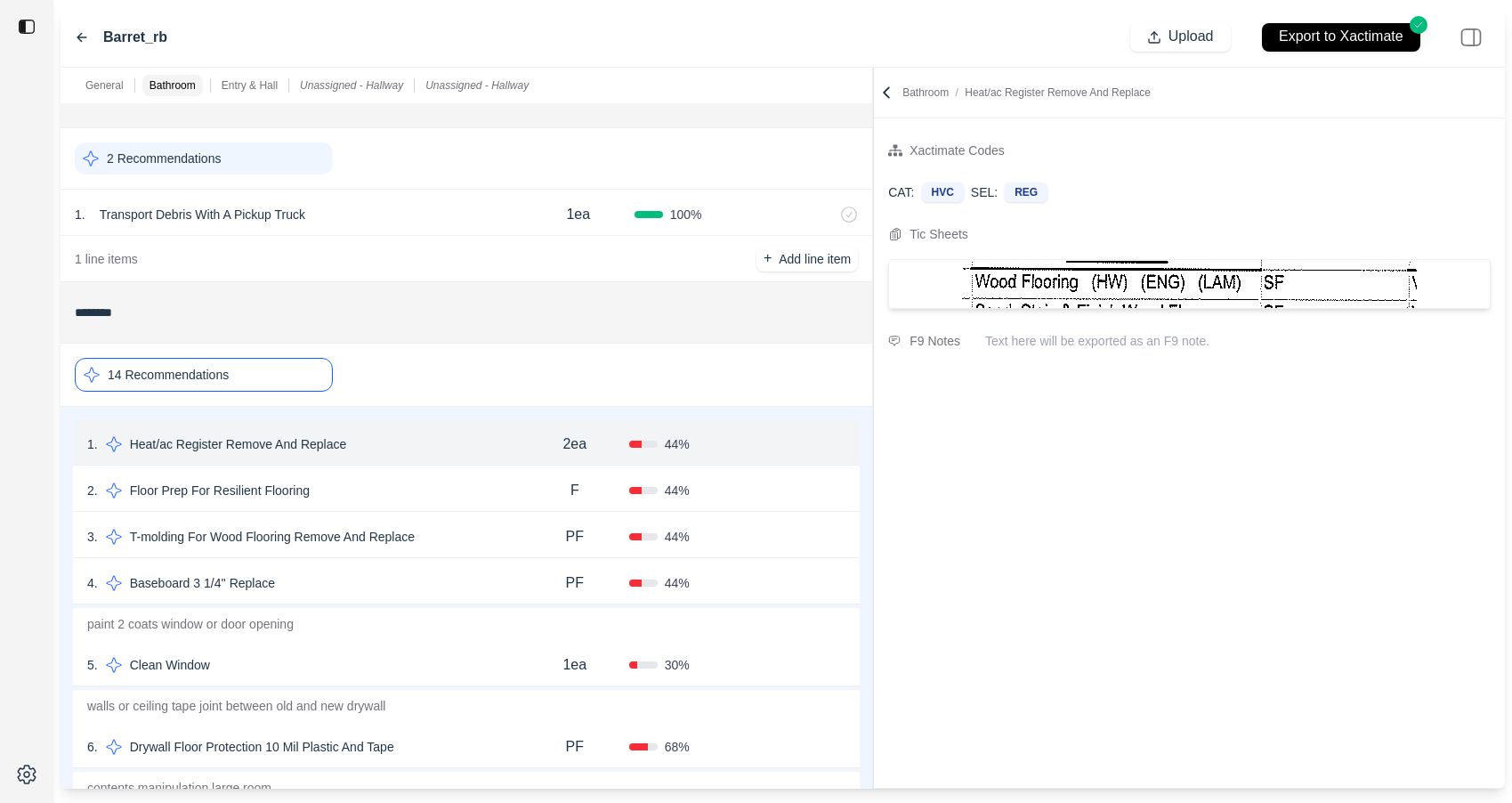
click at [461, 483] on div "2 . Floor Prep For Resilient Flooring" at bounding box center [304, 489] width 434 height 25
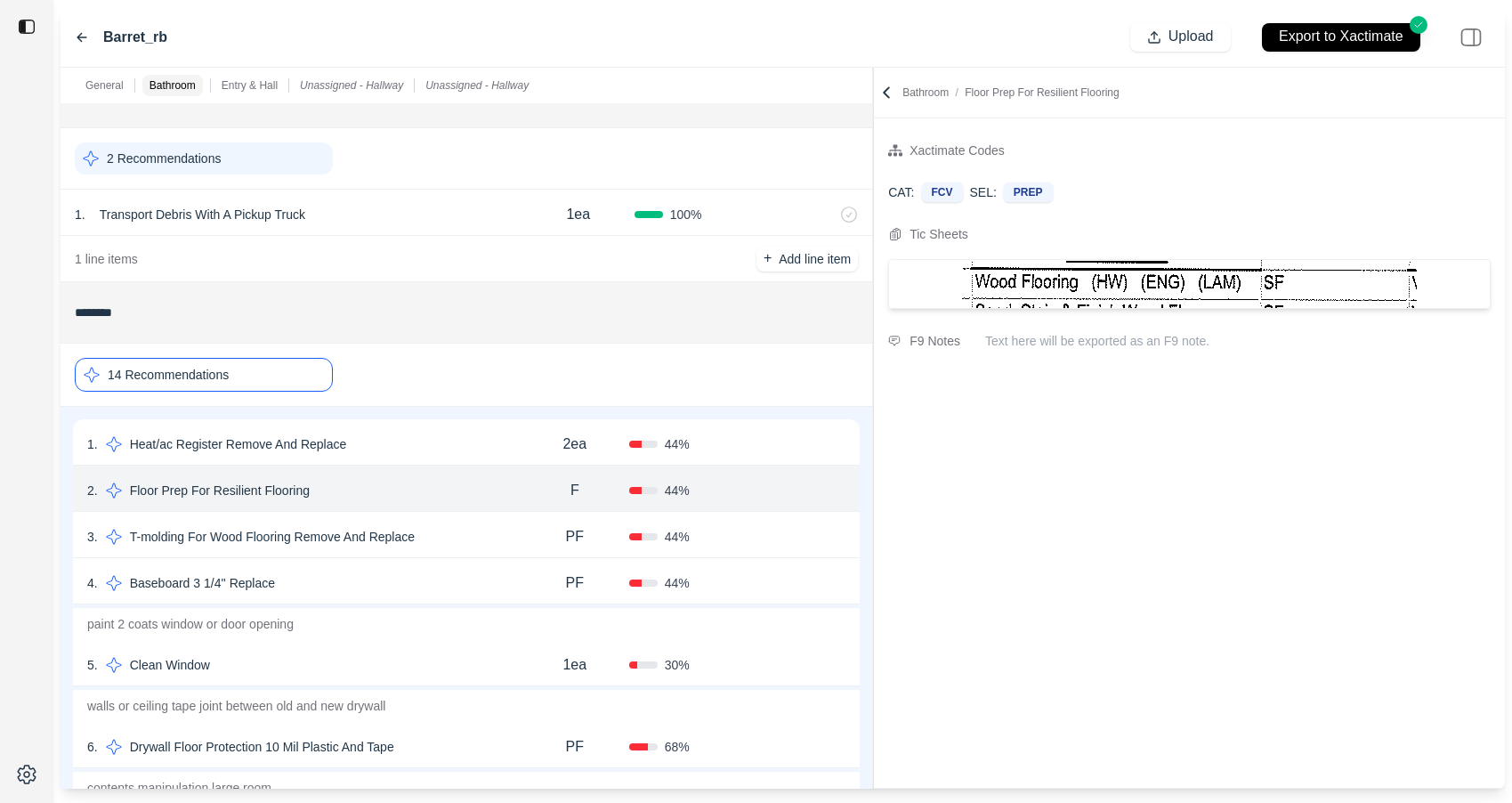
click at [469, 568] on div "4 . Baseboard 3 1/4'' Replace PF 44 % Confirm" at bounding box center [467, 581] width 786 height 47
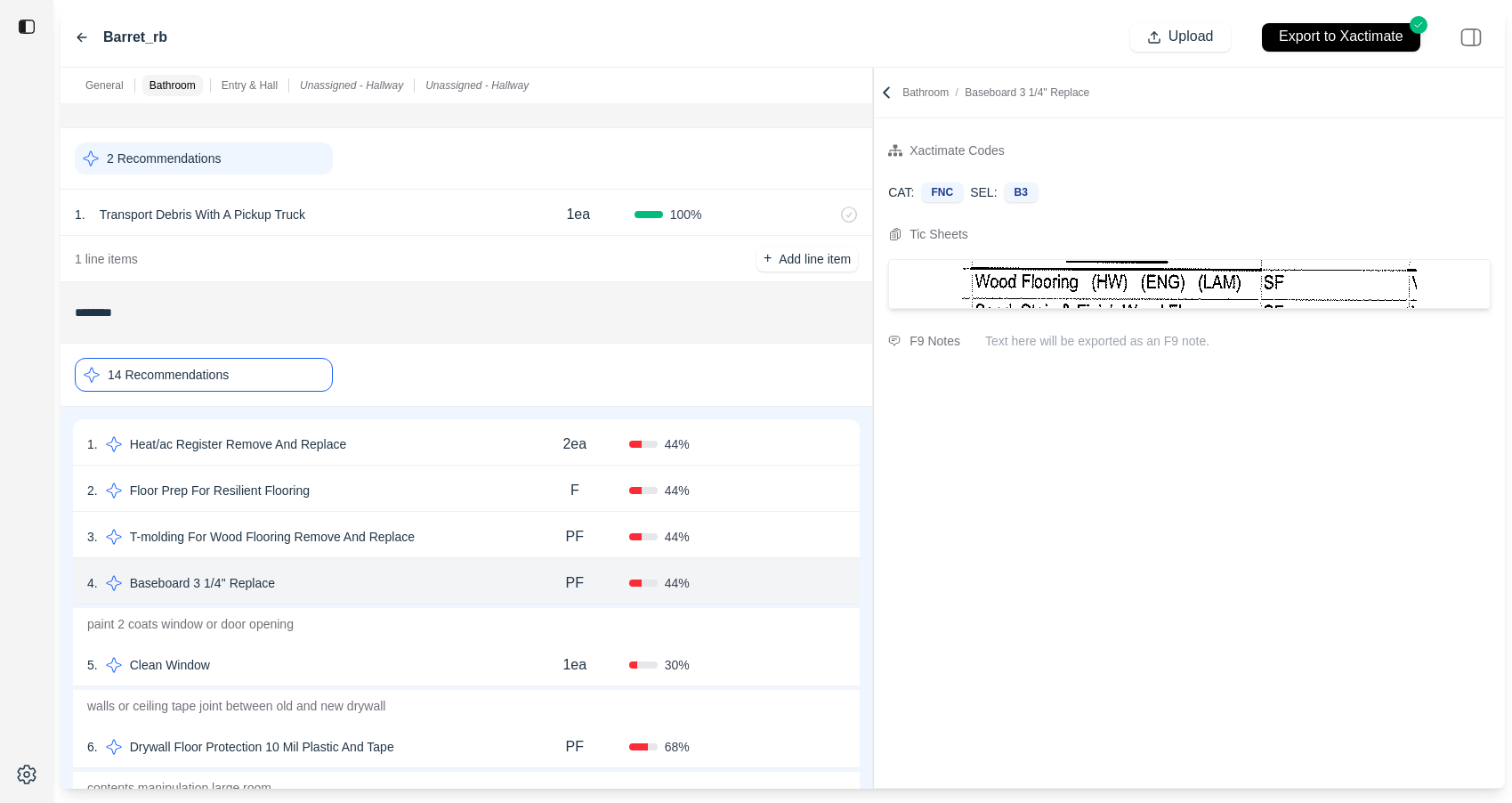
click at [466, 745] on div "6 . Drywall Floor Protection 10 Mil Plastic And Tape" at bounding box center [304, 745] width 434 height 25
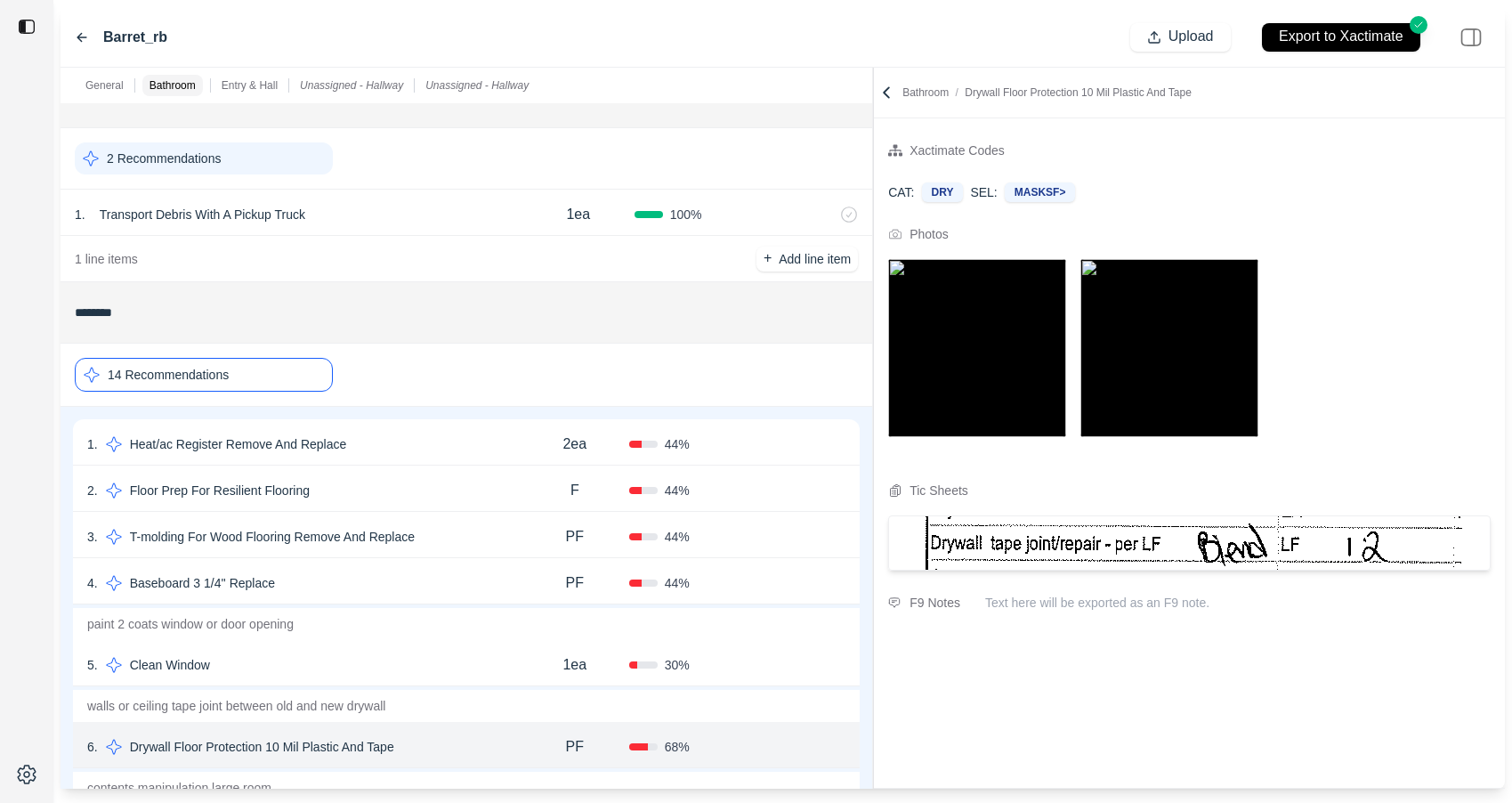
click at [79, 38] on icon at bounding box center [81, 37] width 14 height 14
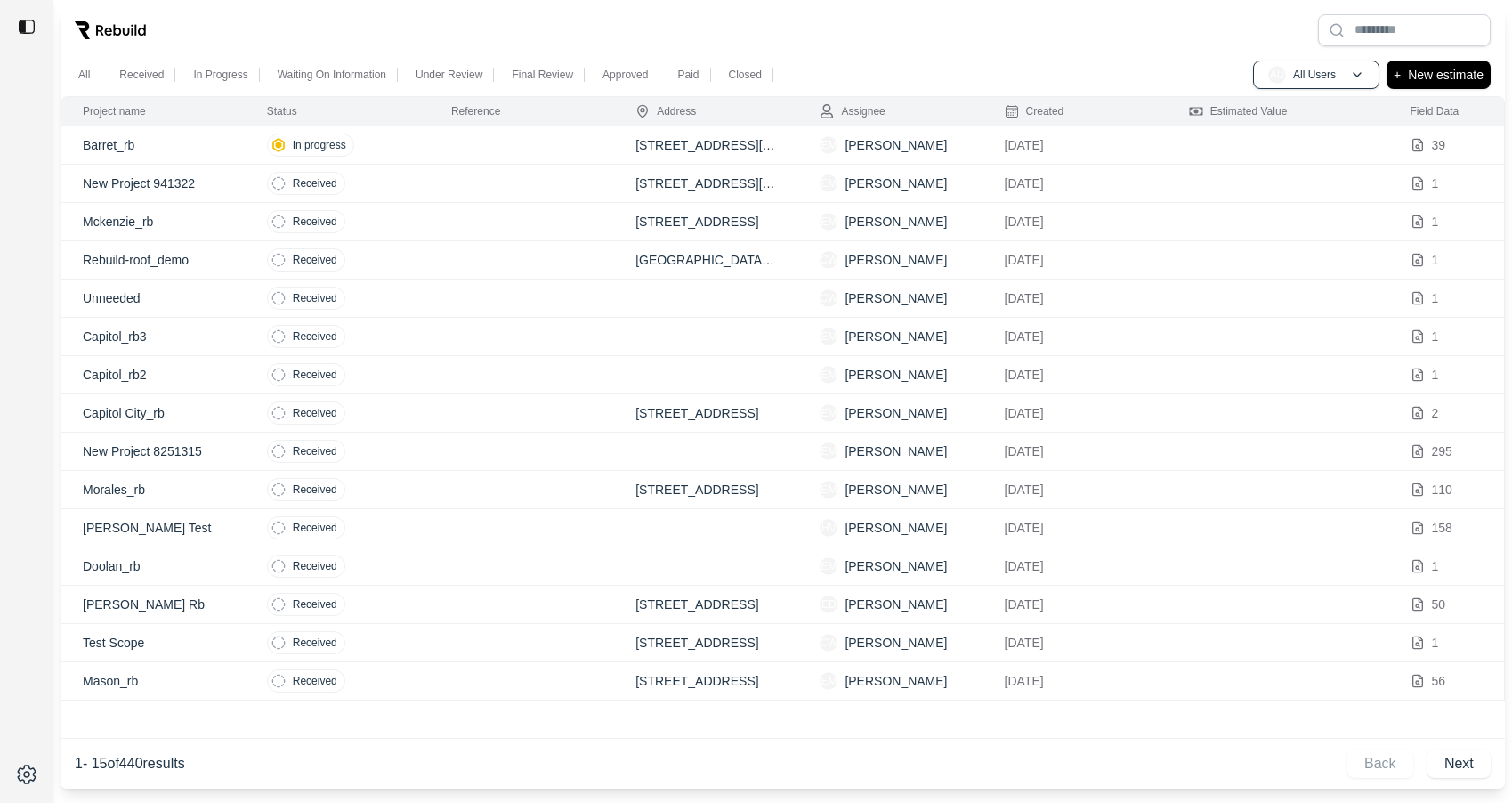
click at [494, 149] on td at bounding box center [522, 145] width 185 height 39
type input "**********"
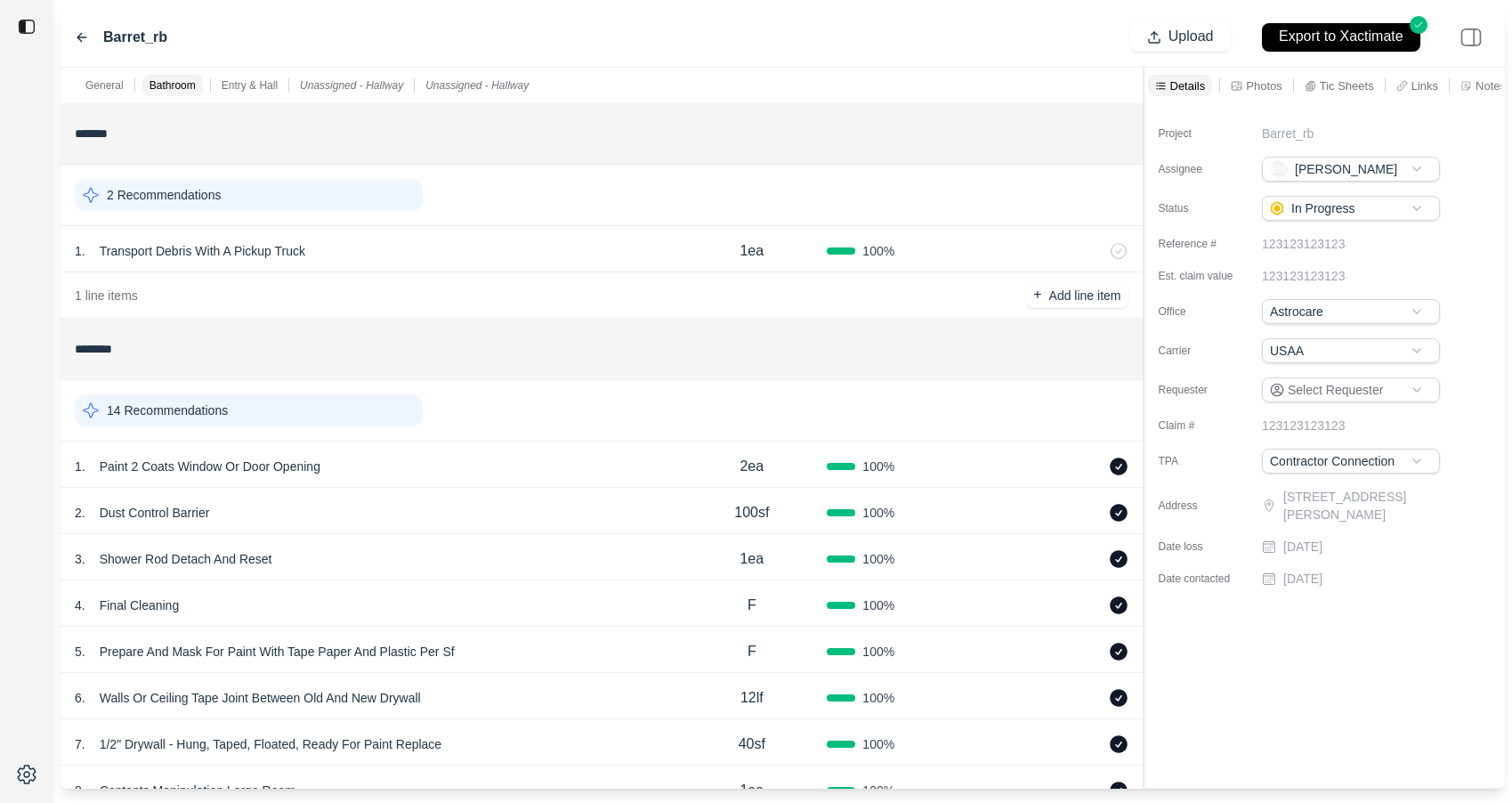
click at [329, 401] on div "14 Recommendations" at bounding box center [248, 410] width 347 height 32
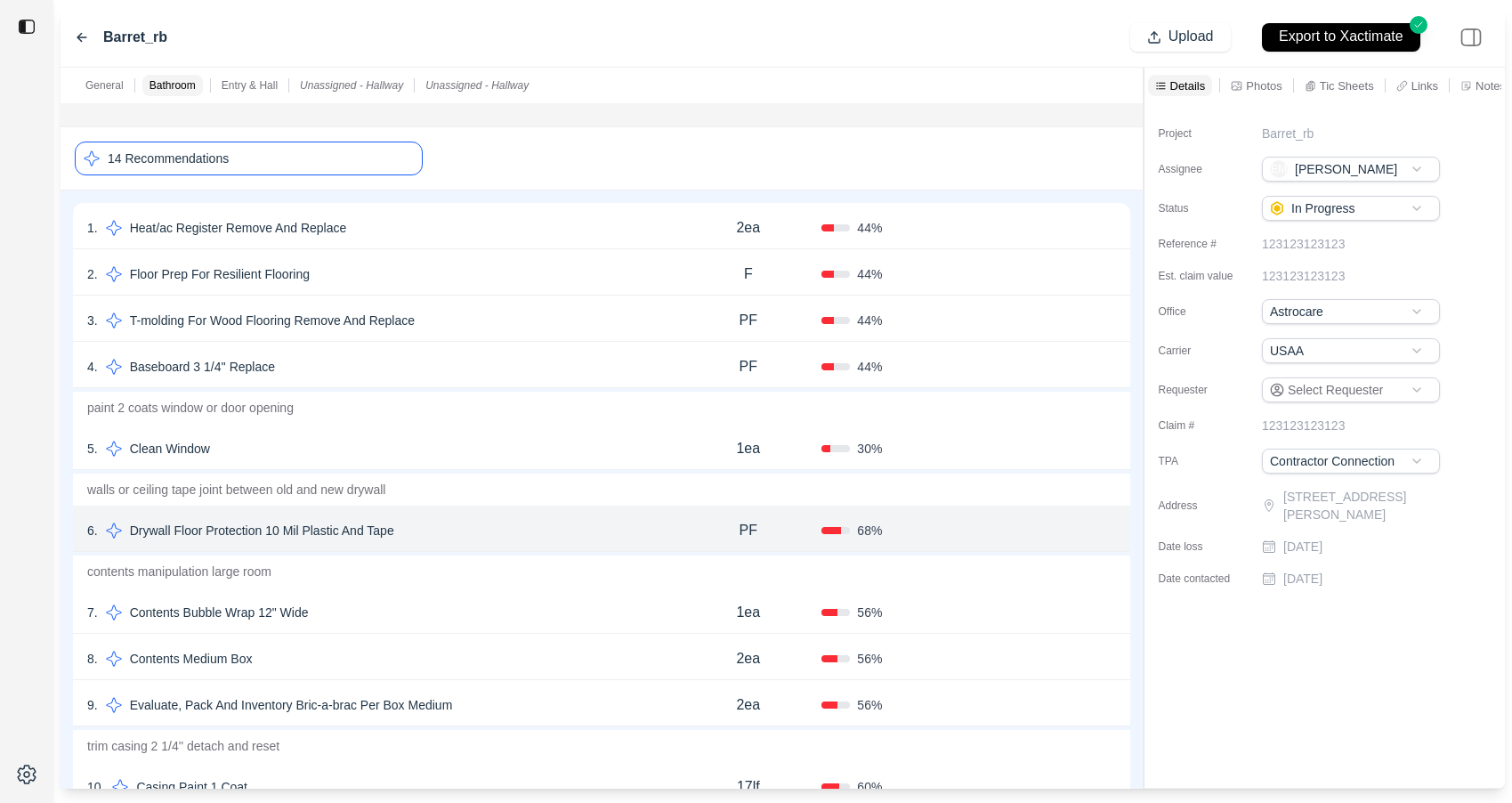
scroll to position [281, 0]
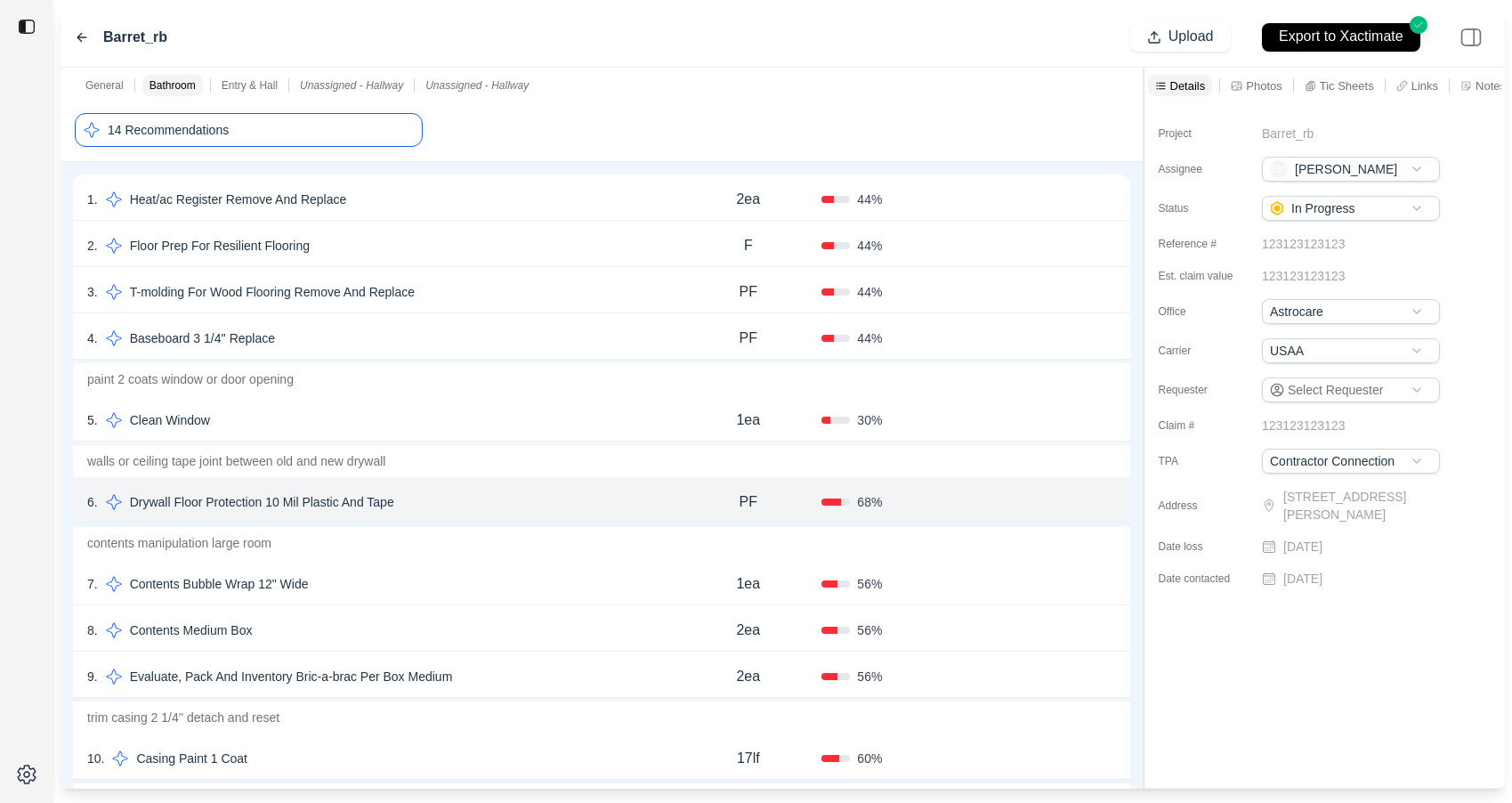
click at [543, 545] on p "contents manipulation large room" at bounding box center [602, 543] width 1057 height 32
click at [537, 584] on div "7 . Contents Bubble Wrap 12" Wide" at bounding box center [381, 583] width 588 height 25
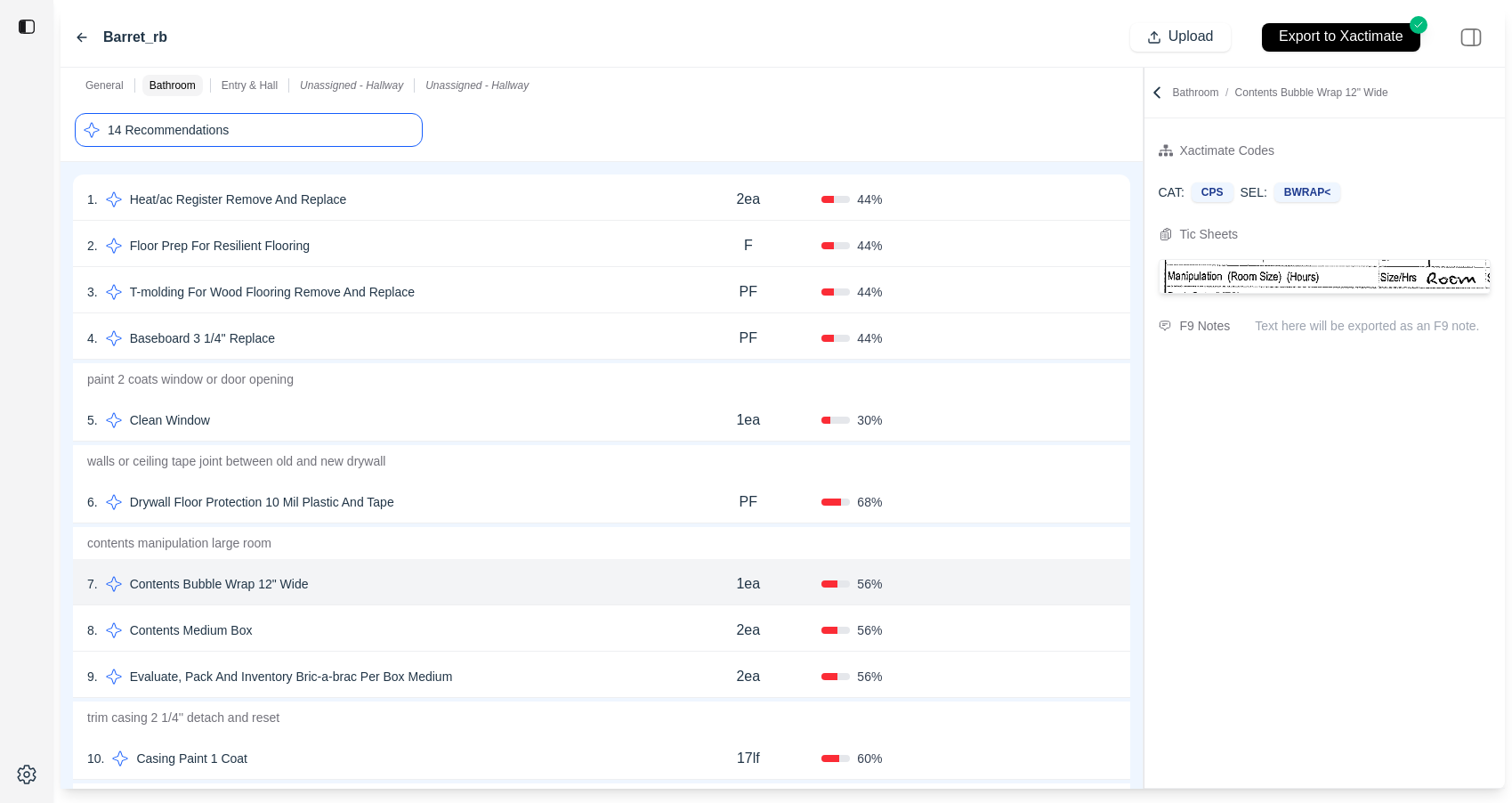
click at [543, 513] on div "6 . Drywall Floor Protection 10 Mil Plastic And Tape" at bounding box center [381, 501] width 588 height 25
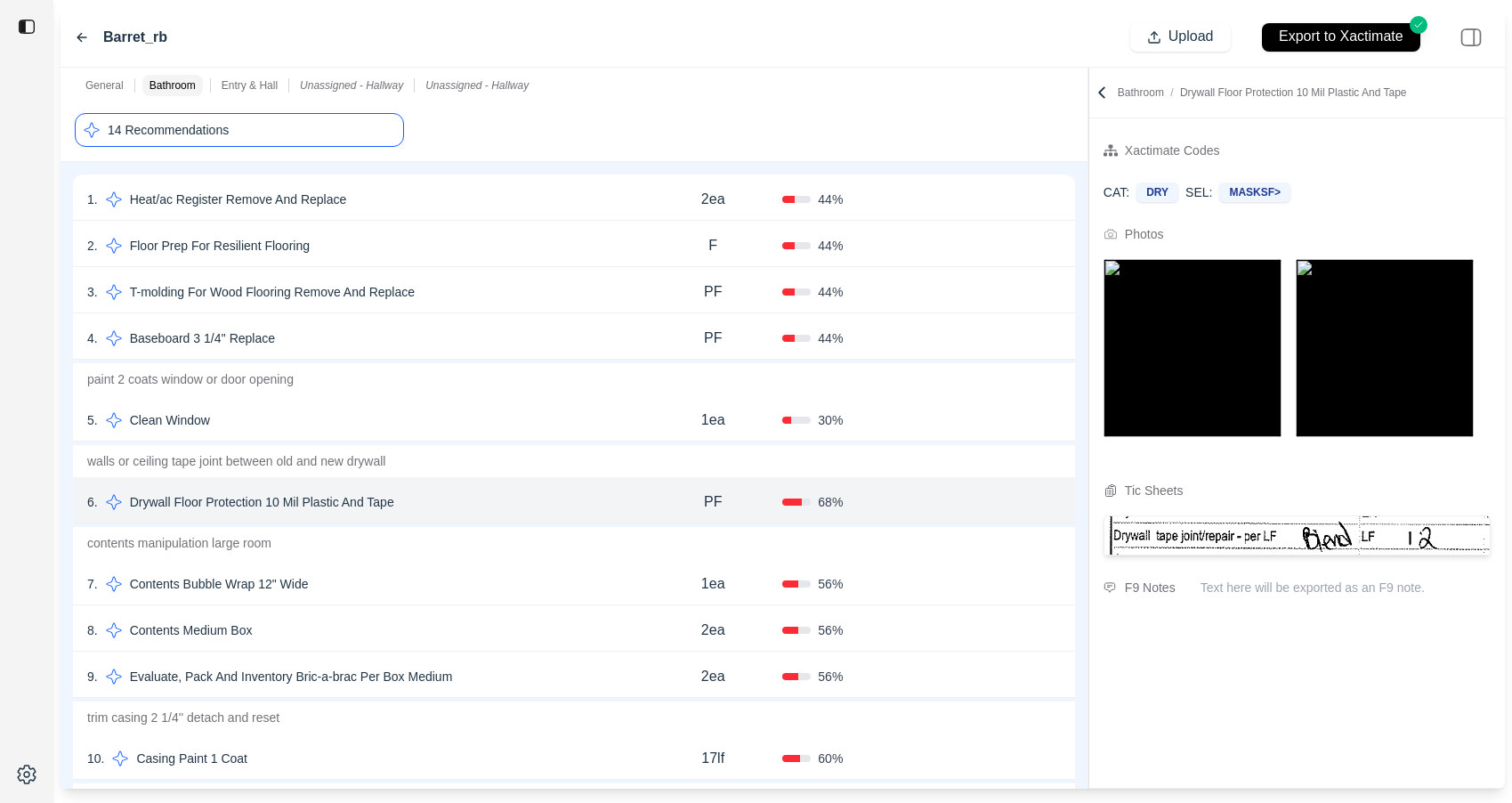
scroll to position [0, 0]
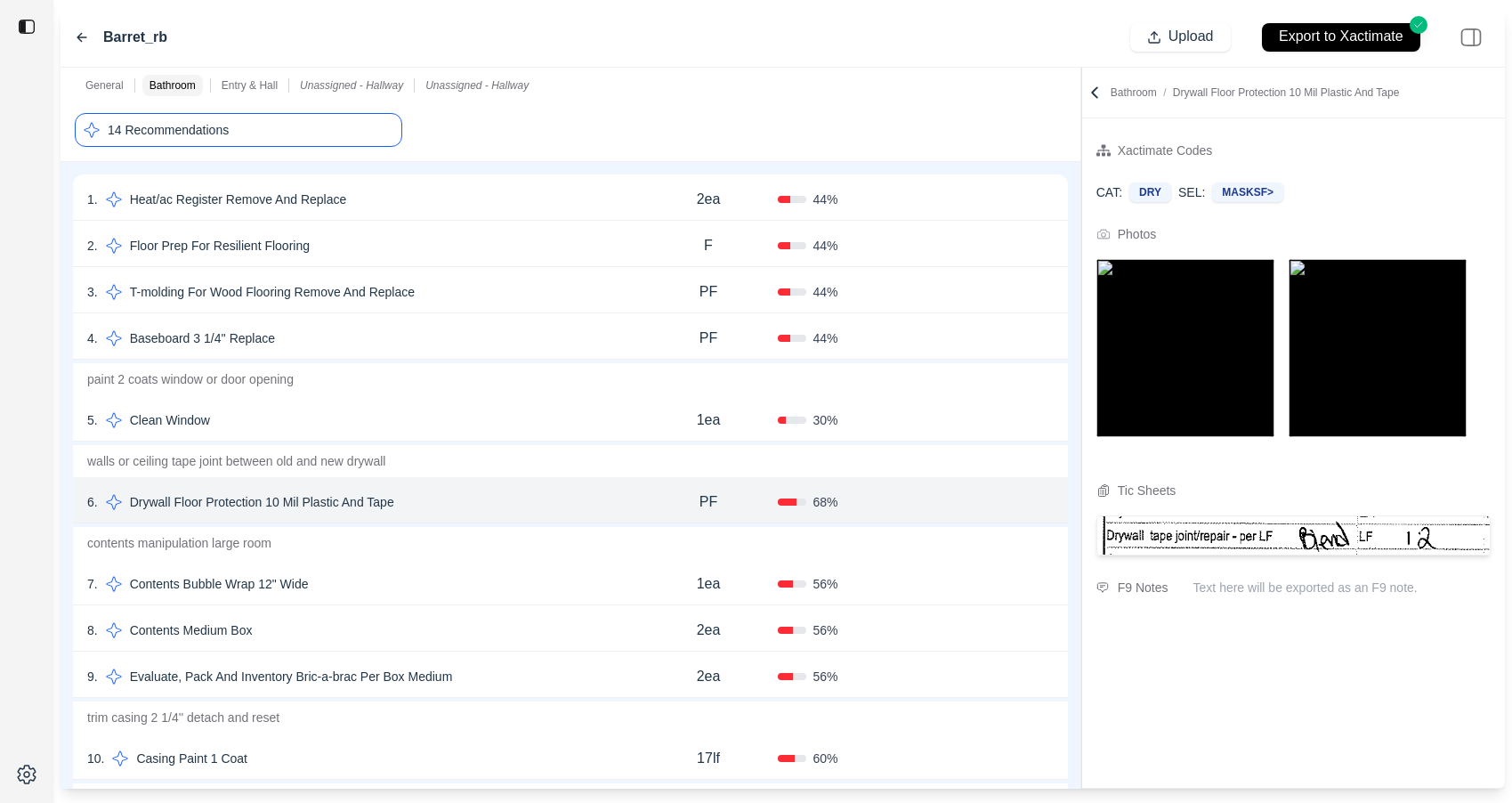
click at [1081, 116] on div at bounding box center [1081, 428] width 1 height 721
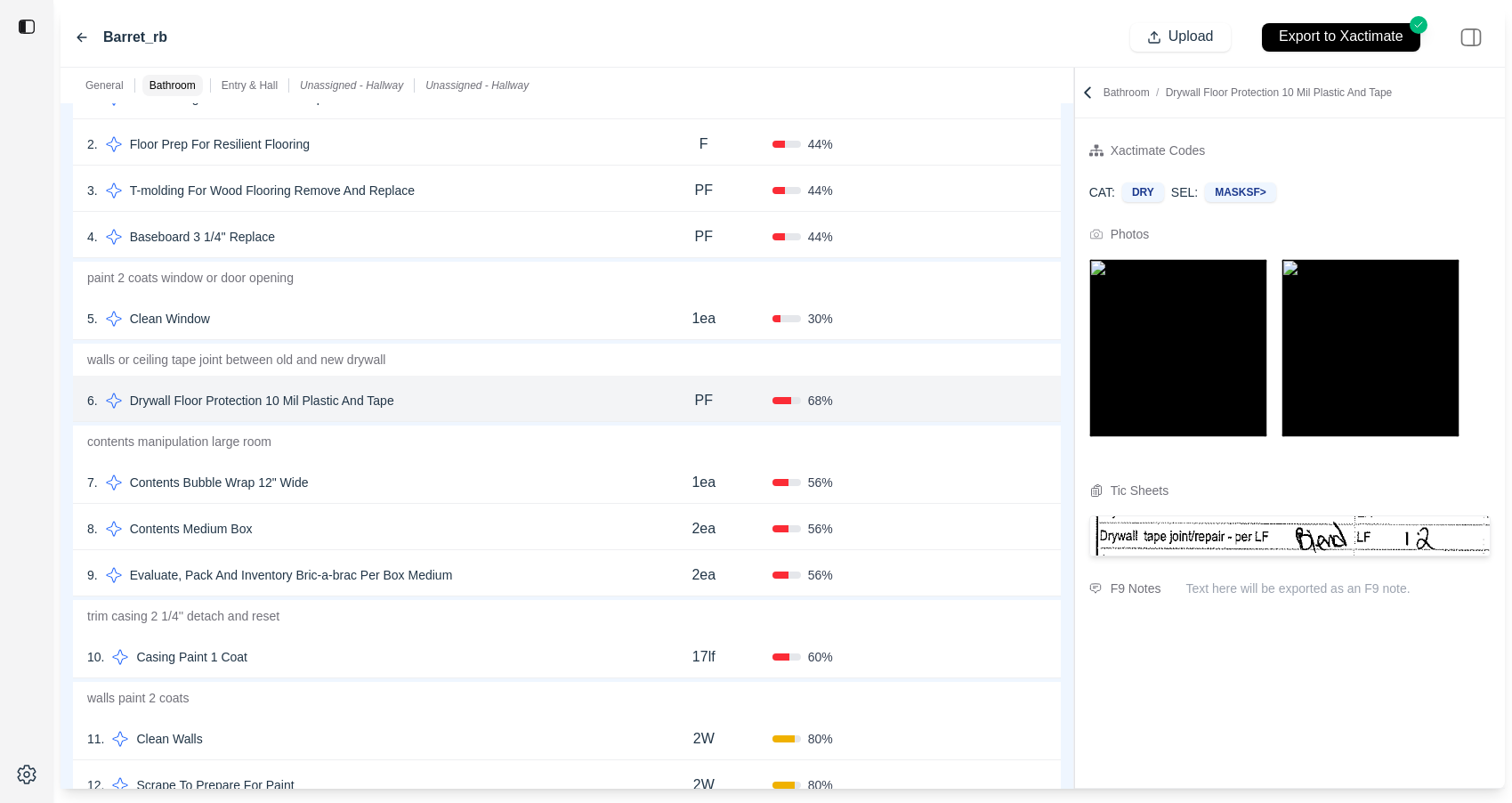
scroll to position [388, 0]
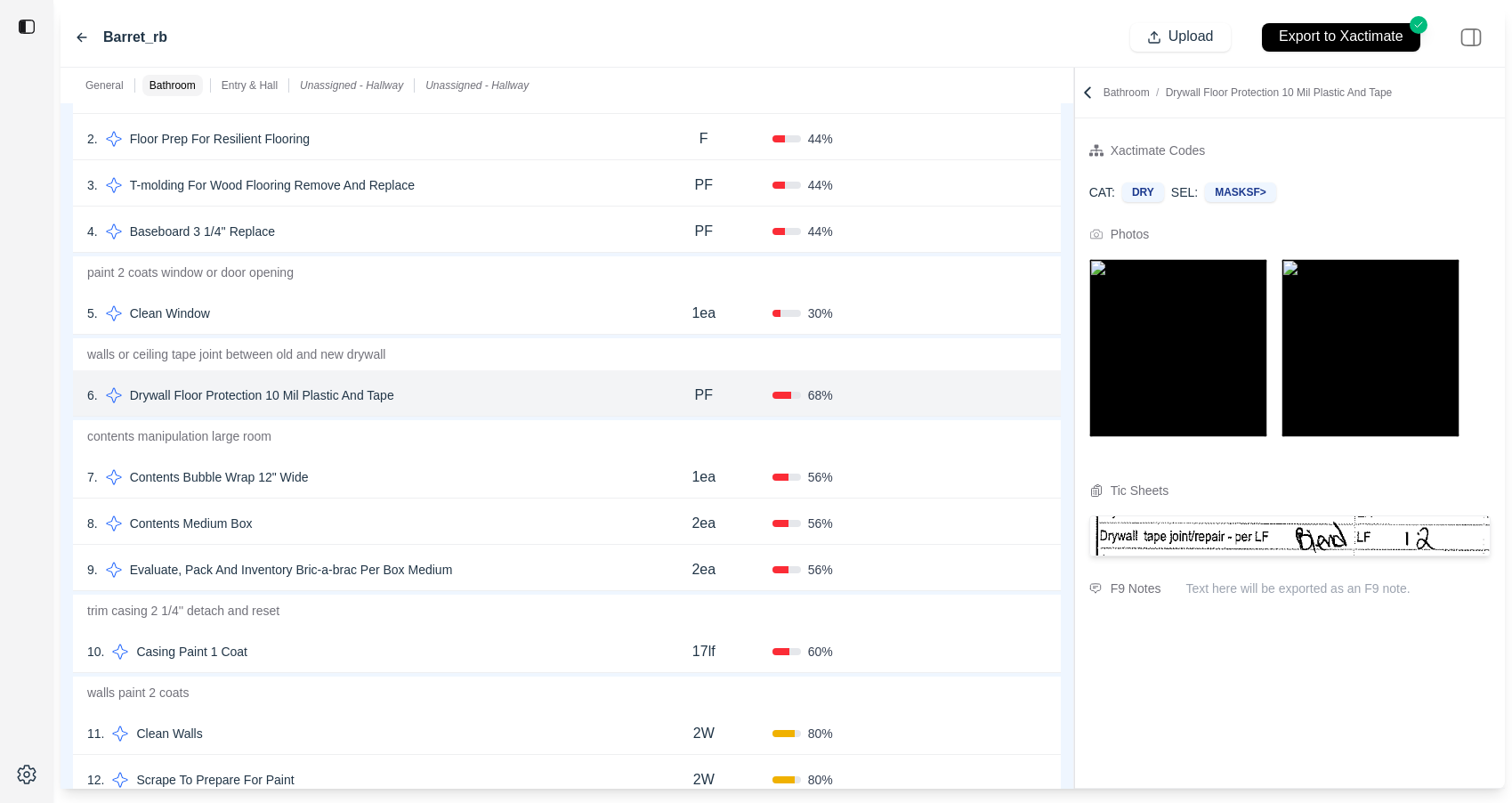
click at [537, 471] on div "7 . Contents Bubble Wrap 12" Wide" at bounding box center [361, 476] width 548 height 25
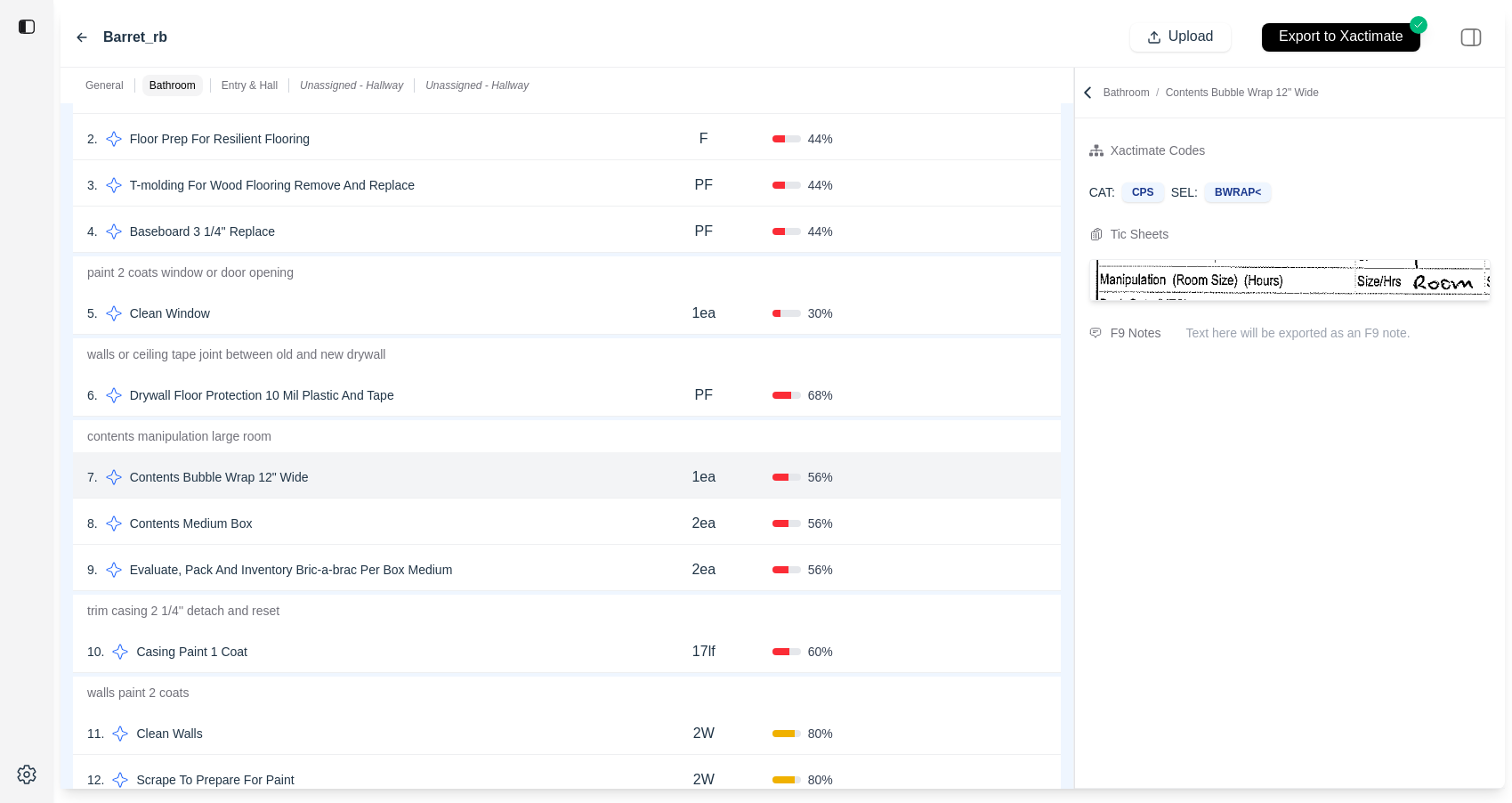
click at [553, 529] on div "8 . Contents Medium Box" at bounding box center [361, 523] width 548 height 25
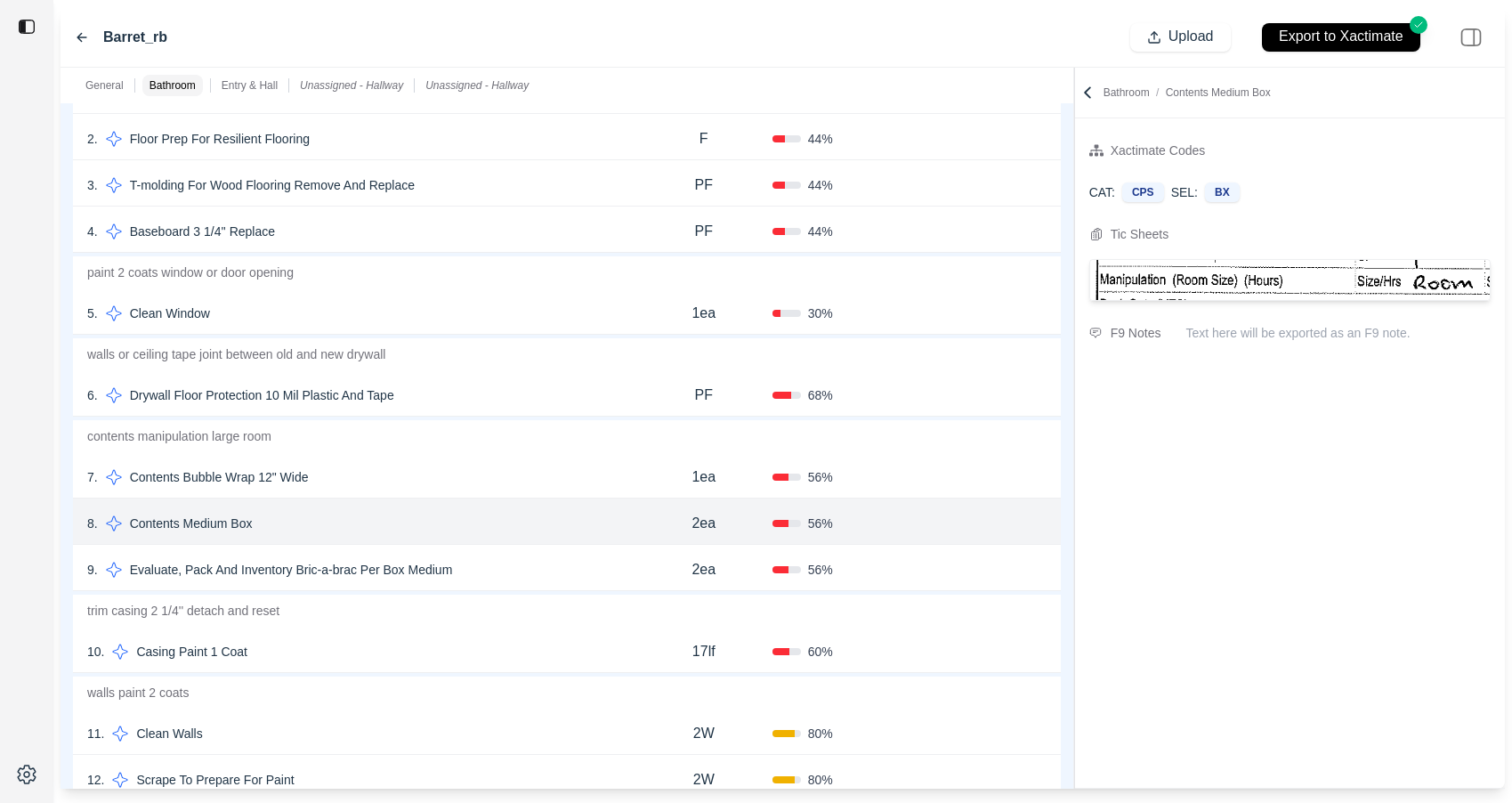
click at [557, 560] on div "9 . Evaluate, Pack And Inventory Bric-a-brac Per Box Medium" at bounding box center [361, 569] width 548 height 25
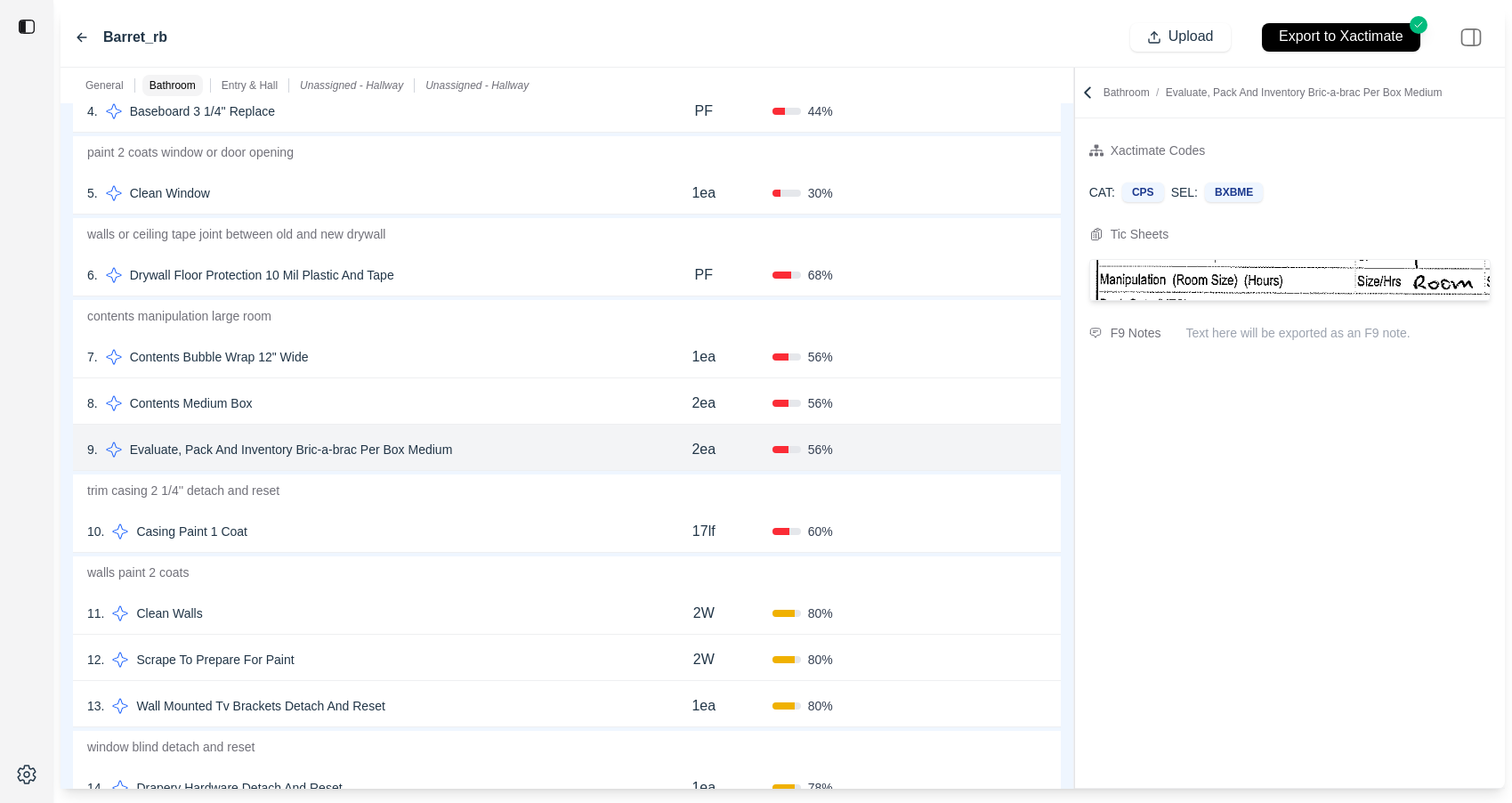
scroll to position [504, 0]
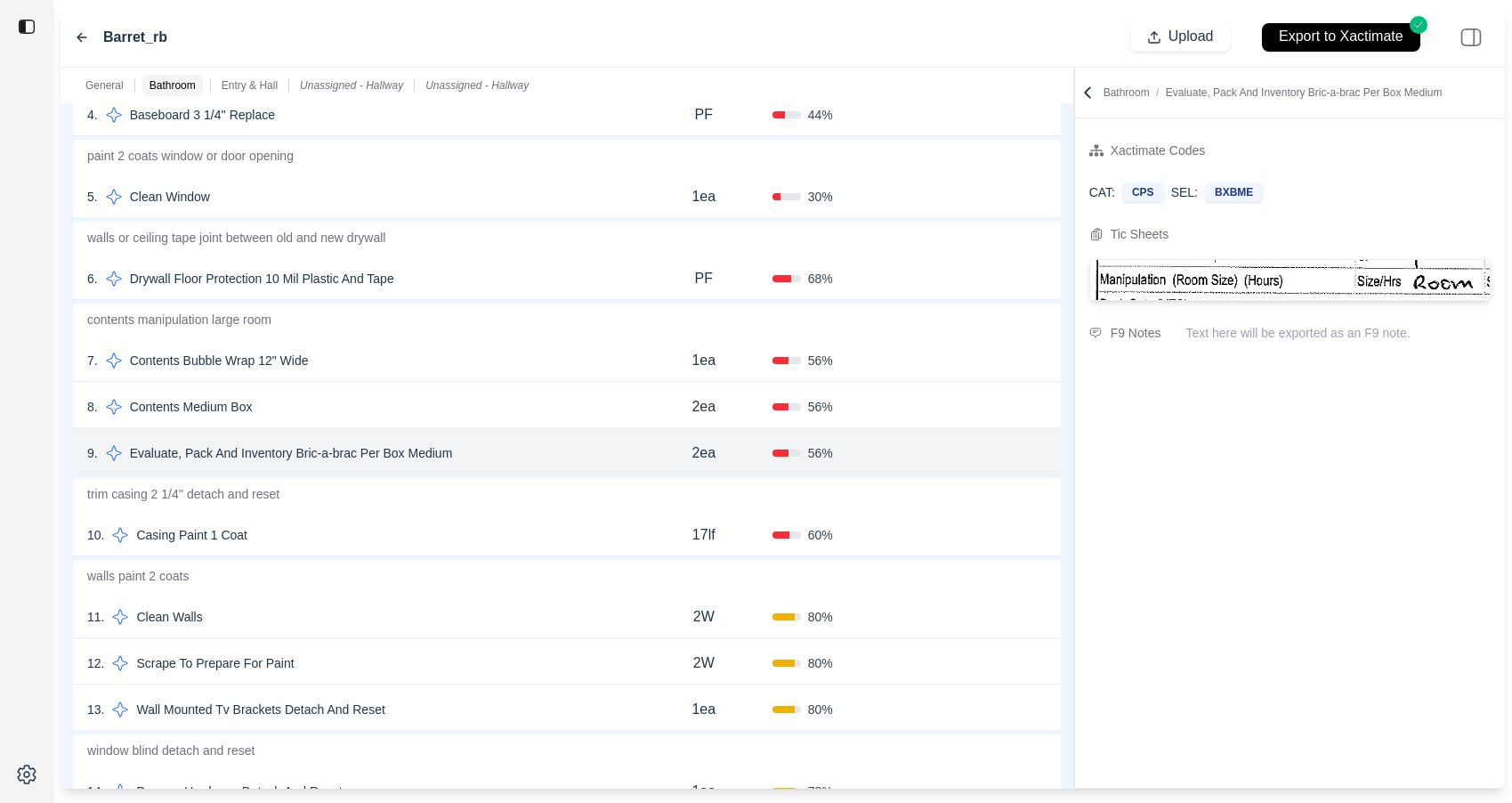
click at [551, 622] on div "11 . Clean Walls" at bounding box center [361, 616] width 548 height 25
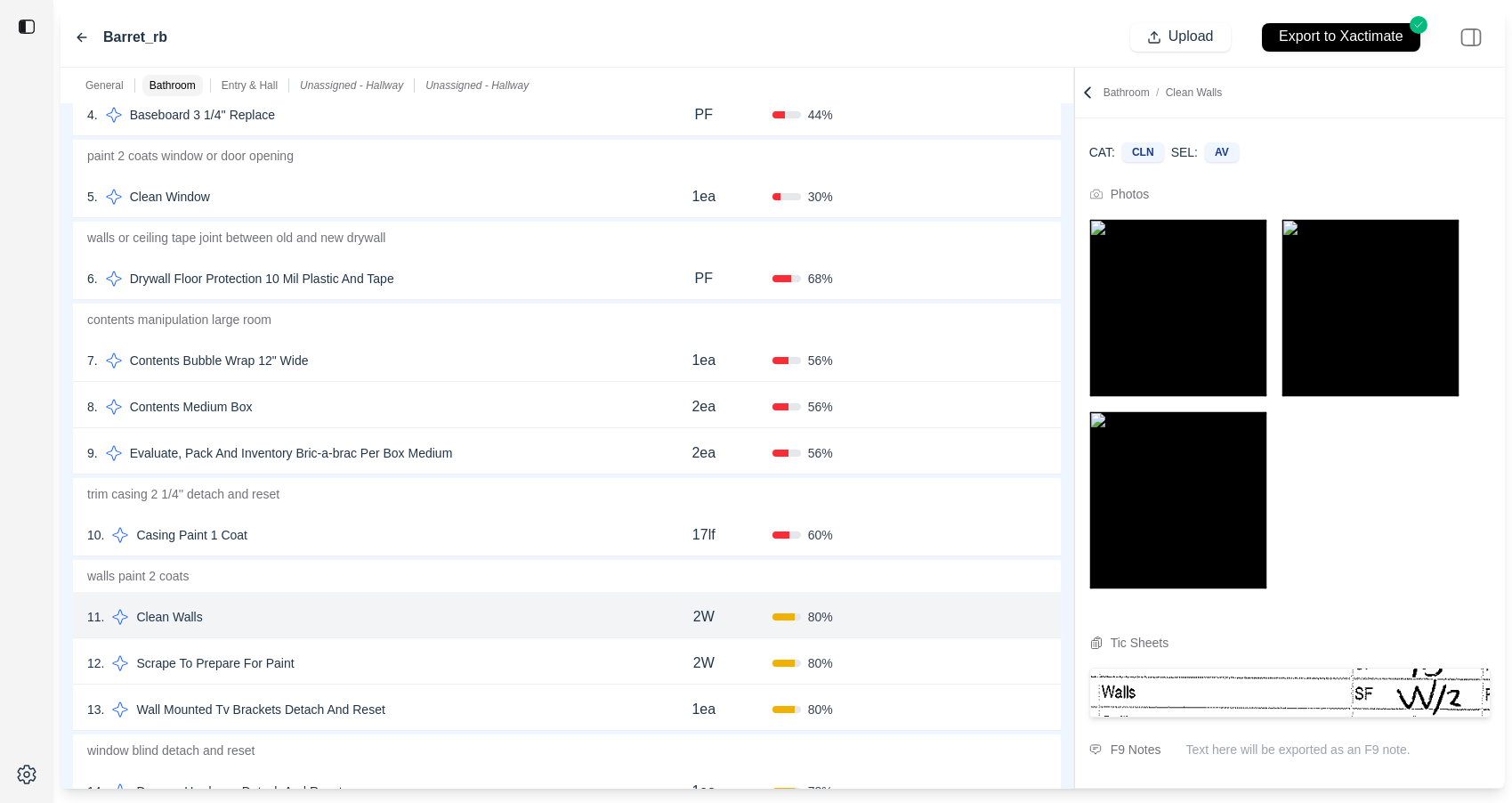
click at [562, 662] on div "12 . Scrape To Prepare For Paint" at bounding box center [361, 662] width 548 height 25
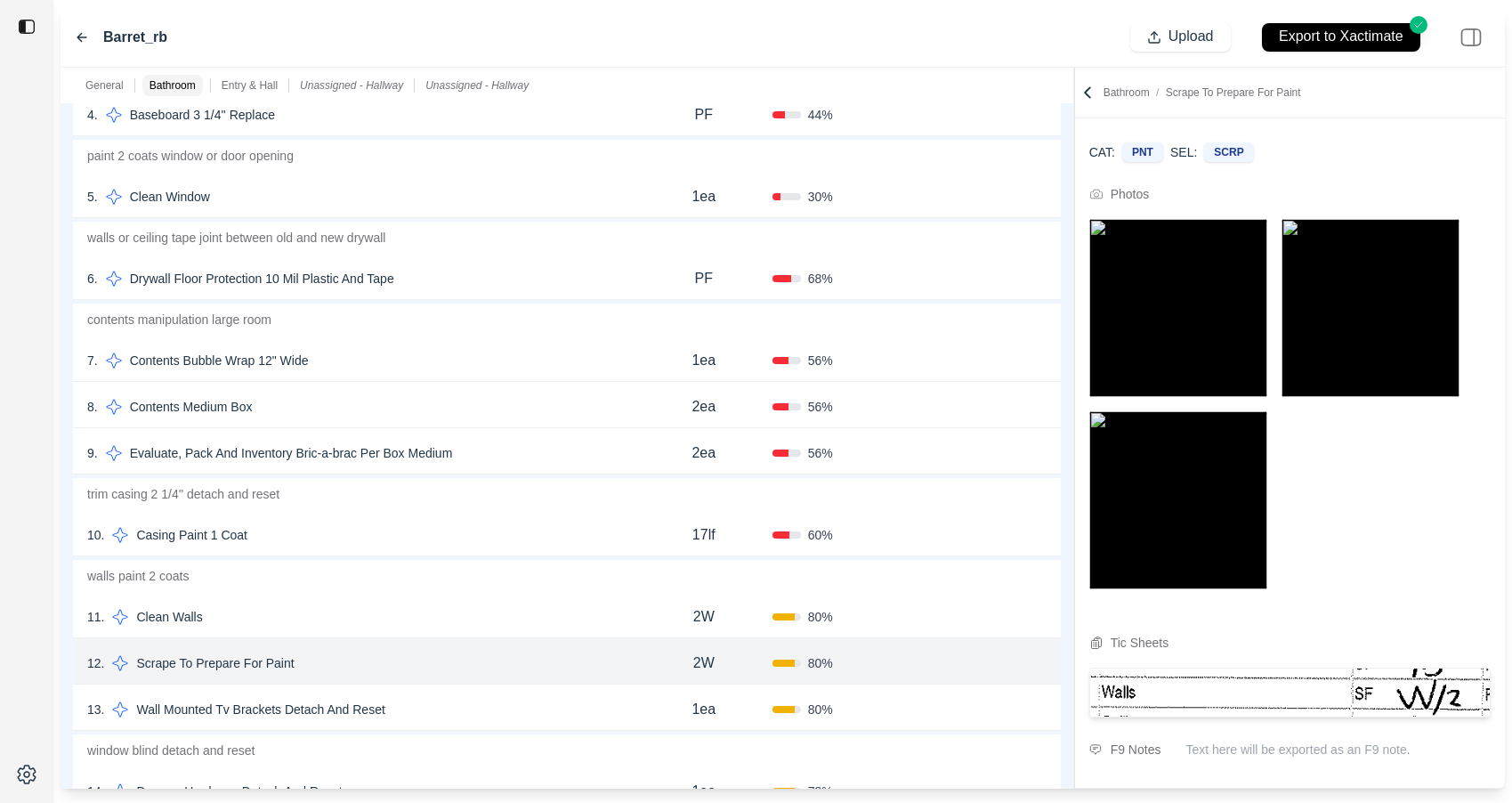
click at [561, 693] on div "13 . Wall Mounted Tv Brackets Detach And Reset 1ea 80 % Confirm" at bounding box center [567, 707] width 988 height 47
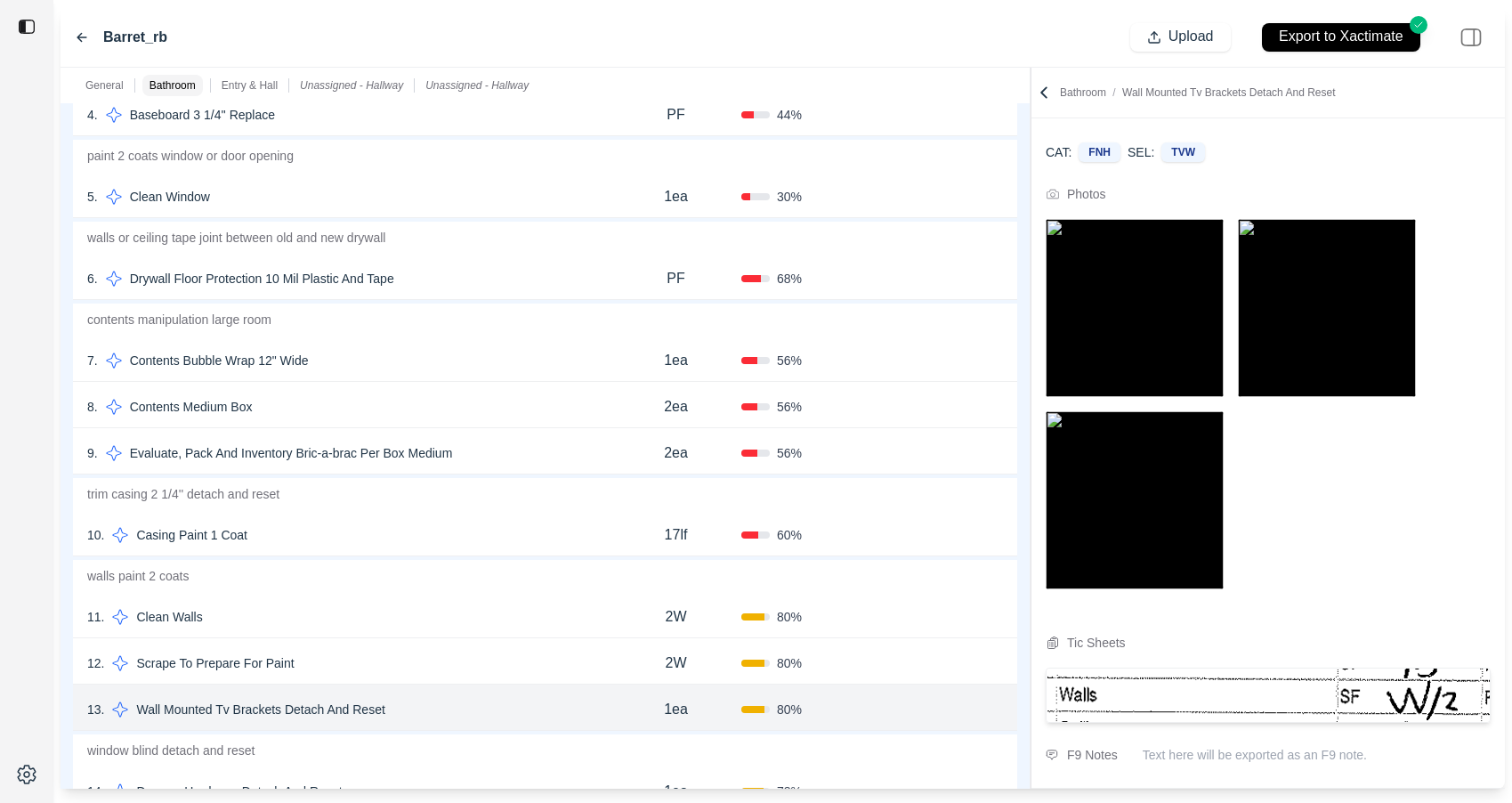
click at [1029, 98] on div "General Bathroom Entry & Hall Unassigned - Hallway Unassigned - Hallway *******…" at bounding box center [782, 428] width 1444 height 721
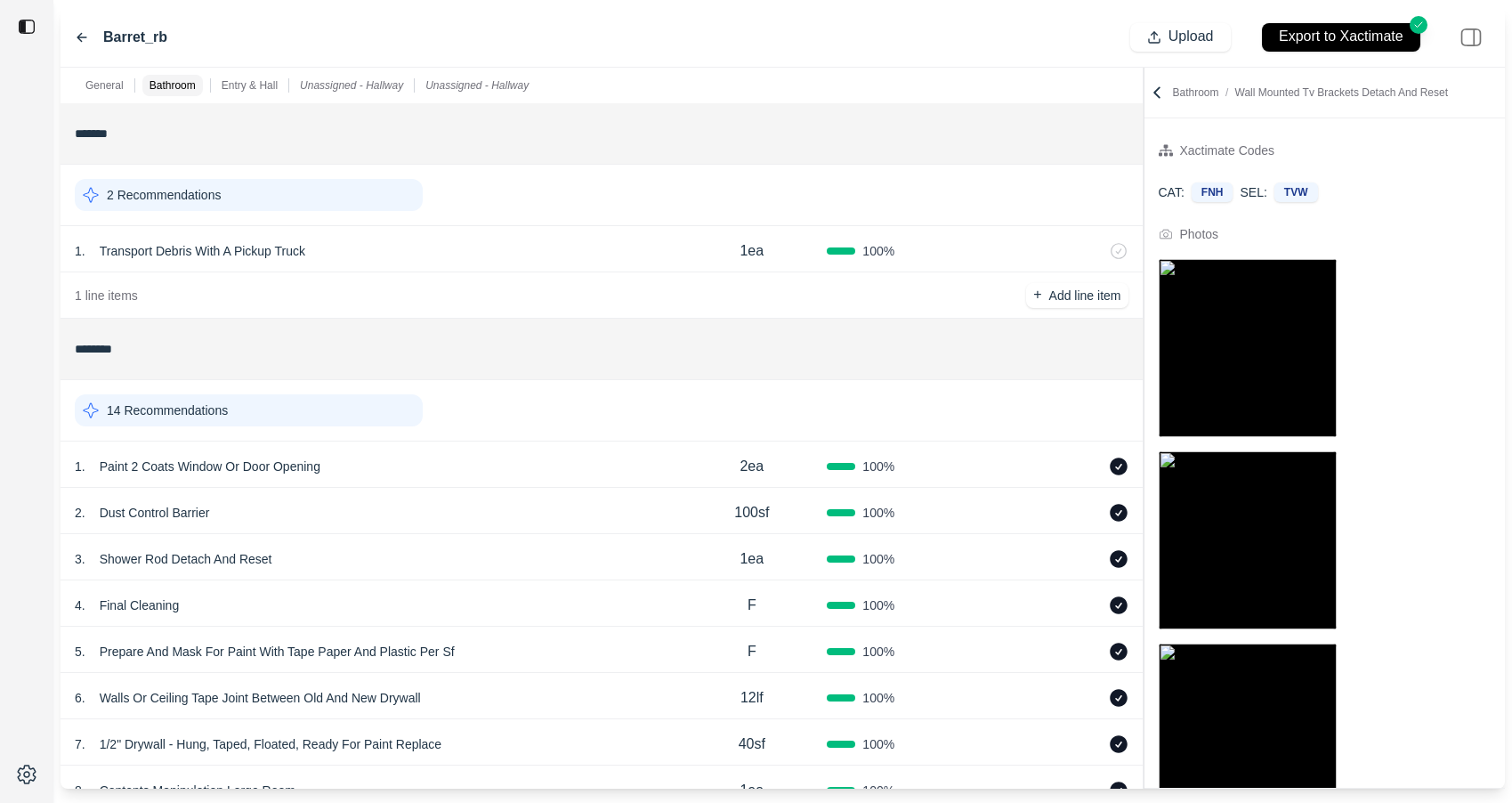
scroll to position [141, 0]
